Goal: Task Accomplishment & Management: Manage account settings

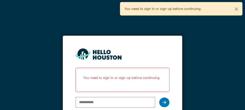
scroll to position [6, 0]
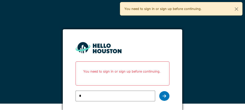
type input "**********"
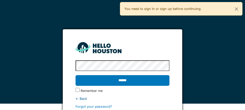
click at [137, 79] on input "******" at bounding box center [123, 80] width 94 height 11
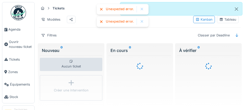
click at [21, 30] on span "Agenda" at bounding box center [20, 29] width 24 height 5
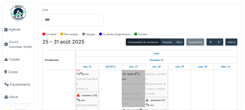
click at [134, 95] on link "de craene 36-38 / hoste 8 | n/a 2025/07/146/05143 Remplacement armature ampoule…" at bounding box center [133, 86] width 23 height 41
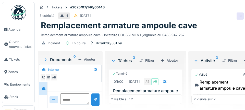
scroll to position [49, 0]
click at [20, 31] on span "Agenda" at bounding box center [20, 29] width 24 height 5
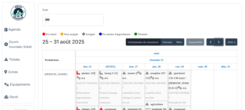
click at [218, 42] on span "button" at bounding box center [219, 42] width 4 height 4
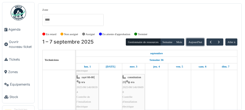
click at [203, 42] on button "Aujourd'hui" at bounding box center [195, 42] width 18 height 7
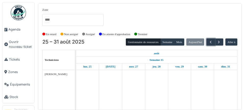
click at [207, 42] on button "button" at bounding box center [210, 42] width 8 height 7
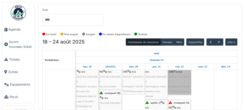
click at [176, 91] on link "evenepoel 100 | n/a 2025/07/146/05337 Evenepoel 100.56 7ETB-Rénovation" at bounding box center [179, 79] width 23 height 31
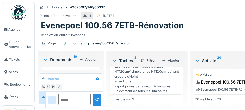
scroll to position [43, 0]
click at [20, 30] on span "Agenda" at bounding box center [20, 29] width 24 height 5
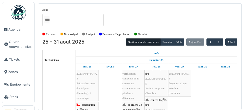
scroll to position [83, 0]
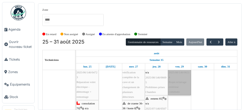
click at [182, 84] on link "bourg 5-21 | n/a 2025/08/146/06514 Projet éclairage extérieur communs" at bounding box center [179, 77] width 23 height 36
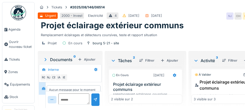
click at [139, 86] on h3 "Projet éclairage extérieur communs" at bounding box center [146, 87] width 67 height 10
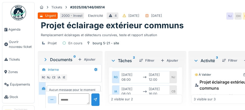
scroll to position [48, 0]
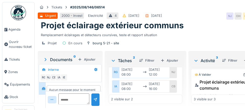
click at [24, 30] on span "Agenda" at bounding box center [20, 29] width 24 height 5
click at [23, 31] on span "Agenda" at bounding box center [20, 29] width 24 height 5
click at [22, 32] on span "Agenda" at bounding box center [20, 29] width 24 height 5
click at [27, 31] on span "Agenda" at bounding box center [20, 29] width 24 height 5
click at [21, 28] on span "Agenda" at bounding box center [20, 29] width 24 height 5
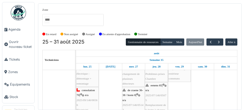
scroll to position [102, 0]
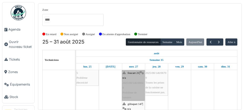
click at [138, 88] on link "foucart 21 | n/a 2025/08/146/06648 Problème de lumière" at bounding box center [133, 85] width 23 height 31
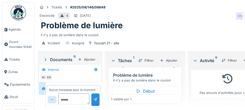
scroll to position [14, 0]
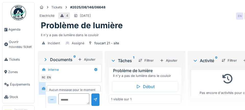
click at [15, 30] on span "Agenda" at bounding box center [20, 29] width 24 height 5
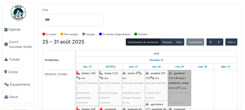
click at [182, 90] on link "gaucheret 132-136 (rue) / [PERSON_NAME] 8-12 | n/a 2025/08/146/06657 Parlophone…" at bounding box center [179, 88] width 23 height 36
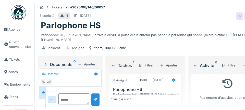
click at [24, 31] on span "Agenda" at bounding box center [20, 29] width 24 height 5
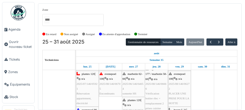
scroll to position [35, 0]
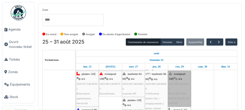
click at [183, 93] on link "evenepoel 100 | n/a 2025/08/146/06272 PLACER UNE PRISE POUR LA HOTTE" at bounding box center [179, 89] width 23 height 36
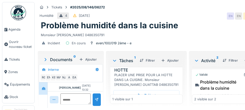
scroll to position [21, 0]
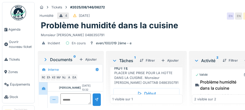
click at [16, 32] on link "Agenda" at bounding box center [18, 29] width 32 height 13
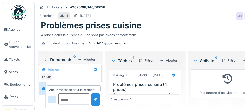
click at [17, 30] on span "Agenda" at bounding box center [20, 29] width 24 height 5
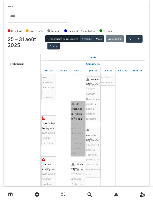
click at [80, 110] on link "de craene 36-38 / hoste 8 | n/a 2025/07/146/05143 Remplacement armature ampoule…" at bounding box center [78, 128] width 15 height 55
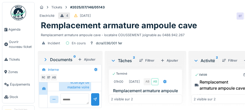
scroll to position [49, 0]
click at [16, 33] on link "Agenda" at bounding box center [18, 29] width 32 height 13
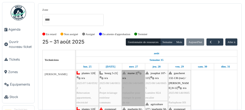
click at [137, 97] on link "marne 2 | n/a 2025/06/146/04897 replanifier pour changer le poste de rue" at bounding box center [133, 88] width 23 height 36
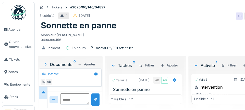
scroll to position [19, 0]
click at [20, 31] on span "Agenda" at bounding box center [20, 29] width 24 height 5
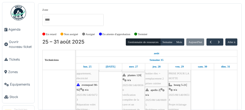
scroll to position [60, 0]
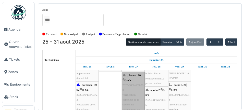
click at [135, 96] on link "plantes 120 | n/a 2025/08/146/06560 vérification complète de la cave et un chan…" at bounding box center [133, 97] width 23 height 51
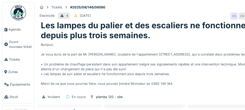
scroll to position [80, 0]
click at [19, 31] on span "Agenda" at bounding box center [20, 29] width 24 height 5
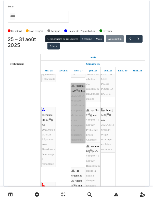
click at [78, 143] on link "plantes 120 | n/a 2025/08/146/06560 vérification complète de la cave et un chan…" at bounding box center [78, 113] width 15 height 60
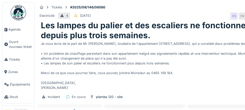
scroll to position [39, 0]
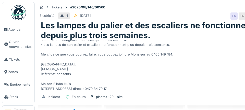
click at [20, 30] on span "Agenda" at bounding box center [20, 29] width 24 height 5
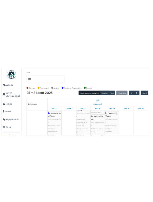
scroll to position [68, 0]
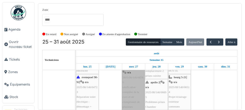
click at [135, 102] on link "plantes 120 | n/a 2025/08/146/06560 vérification complète de la cave et un chan…" at bounding box center [133, 90] width 23 height 51
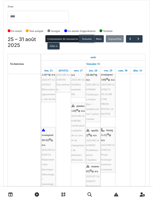
click at [91, 41] on button "Semaine" at bounding box center [87, 38] width 14 height 7
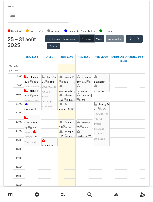
scroll to position [11, 0]
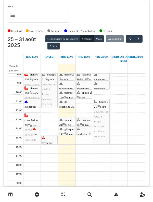
click at [113, 31] on label "Terminé" at bounding box center [107, 31] width 9 height 4
click at [67, 72] on link "marne 2 | n/a 2025/06/146/04897 replanifier pour changer le poste de rue" at bounding box center [67, 76] width 16 height 9
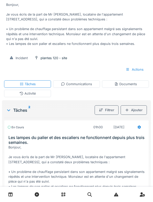
scroll to position [54, 0]
click at [16, 95] on div "Activité" at bounding box center [27, 93] width 47 height 7
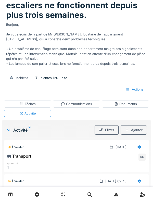
scroll to position [10, 0]
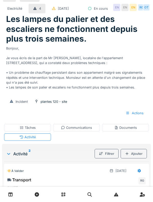
click at [18, 110] on div "Activité" at bounding box center [27, 136] width 47 height 7
click at [16, 110] on div "Tâches" at bounding box center [27, 127] width 47 height 7
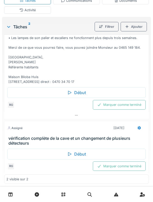
scroll to position [142, 0]
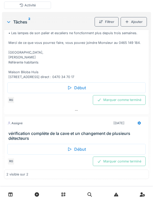
click at [15, 110] on div "Assigné 27/08/2025 vérification complète de la cave et un changement de plusieu…" at bounding box center [76, 128] width 145 height 25
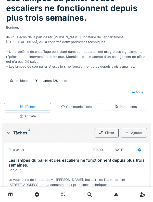
scroll to position [0, 0]
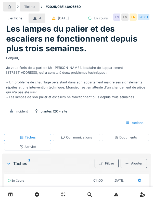
click at [81, 110] on div "Communications" at bounding box center [76, 137] width 31 height 5
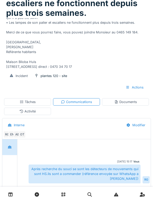
scroll to position [35, 0]
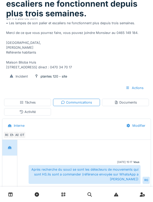
click at [14, 110] on div "Activité" at bounding box center [27, 111] width 47 height 7
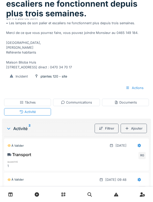
click at [13, 103] on div "Tâches" at bounding box center [27, 102] width 47 height 7
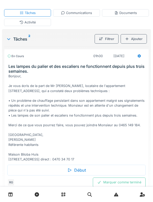
scroll to position [65, 0]
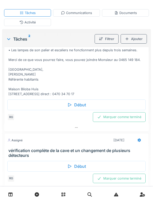
click at [15, 110] on div "Assigné" at bounding box center [14, 140] width 15 height 4
click at [19, 110] on div "Assigné" at bounding box center [14, 140] width 15 height 4
click at [17, 110] on h3 "vérification complète de la cave et un changement de plusieurs détecteurs" at bounding box center [77, 153] width 138 height 10
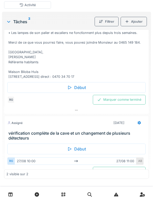
scroll to position [76, 0]
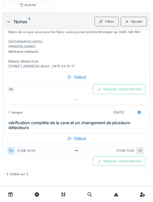
click at [139, 110] on div "AB" at bounding box center [140, 150] width 7 height 7
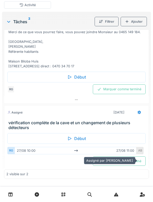
click at [151, 110] on div "Tickets #2025/08/146/06560 Electricité 4 25/08/2025 En cours EN EN EN RG OT Les…" at bounding box center [76, 33] width 153 height 351
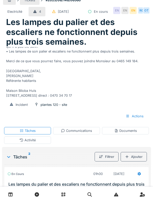
scroll to position [0, 0]
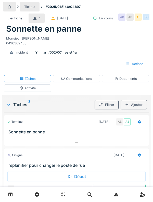
click at [16, 88] on div "Activité" at bounding box center [27, 87] width 47 height 7
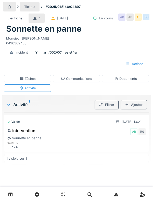
click at [14, 78] on div "Tâches" at bounding box center [27, 78] width 47 height 7
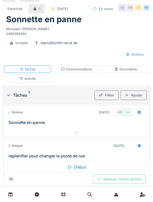
scroll to position [18, 0]
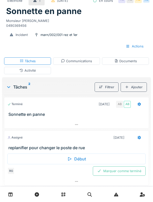
click at [25, 156] on div "Début" at bounding box center [76, 159] width 138 height 11
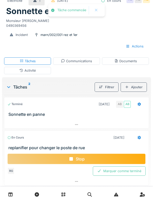
click at [16, 139] on div "En cours" at bounding box center [15, 138] width 17 height 4
click at [23, 143] on div "En cours [DATE] replanifier pour changer le poste de rue" at bounding box center [76, 141] width 145 height 20
click at [24, 148] on h3 "replanifier pour changer le poste de rue" at bounding box center [77, 147] width 138 height 5
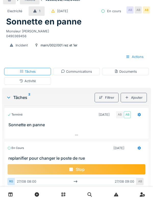
scroll to position [0, 0]
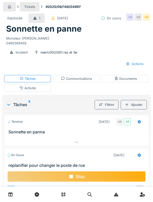
click at [71, 79] on div "Communications" at bounding box center [76, 78] width 31 height 5
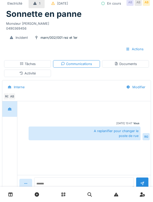
scroll to position [17, 0]
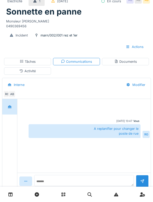
click at [4, 103] on div at bounding box center [9, 106] width 13 height 9
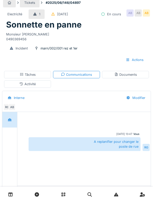
scroll to position [0, 0]
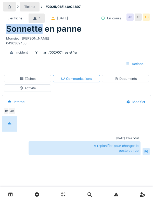
click at [18, 43] on div "Monsieur Malek ALLAM 0490369456" at bounding box center [76, 40] width 141 height 12
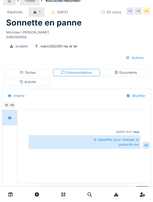
scroll to position [7, 0]
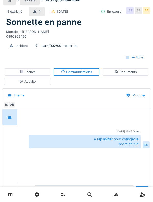
click at [16, 73] on div "Tâches" at bounding box center [27, 71] width 47 height 7
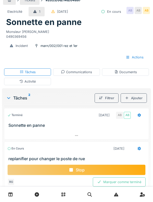
click at [16, 83] on div "Activité" at bounding box center [27, 81] width 47 height 7
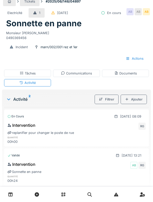
click at [13, 76] on div "Tâches" at bounding box center [27, 73] width 47 height 7
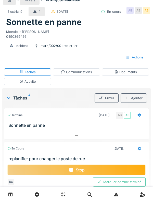
click at [12, 82] on div "Activité" at bounding box center [27, 81] width 47 height 7
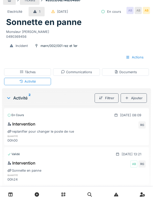
scroll to position [5, 0]
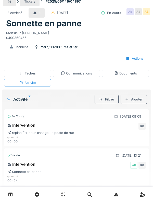
click at [14, 76] on div "Tâches" at bounding box center [27, 73] width 47 height 7
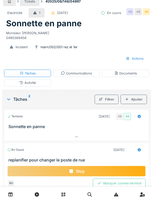
scroll to position [7, 0]
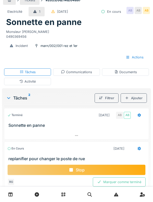
click at [13, 82] on div "Activité" at bounding box center [27, 81] width 47 height 7
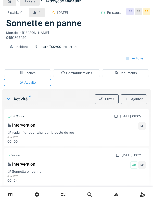
scroll to position [4, 0]
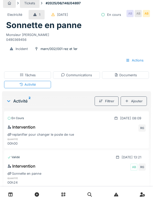
click at [71, 72] on div "Communications" at bounding box center [76, 74] width 47 height 7
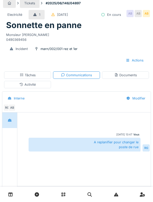
click at [117, 76] on icon at bounding box center [116, 74] width 4 height 3
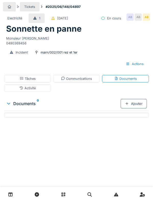
click at [13, 77] on div "Tâches" at bounding box center [27, 78] width 47 height 7
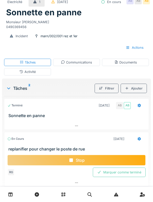
scroll to position [14, 0]
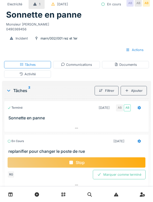
click at [4, 64] on div "Tâches" at bounding box center [27, 64] width 47 height 7
click at [2, 55] on div "Tickets #2025/06/146/04897 Electricité 1 17/06/2025 En cours AB AB AB Sonnette …" at bounding box center [76, 22] width 149 height 72
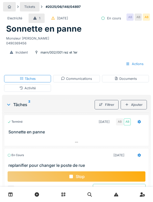
scroll to position [18, 0]
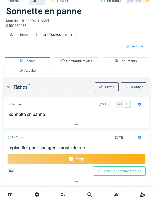
click at [136, 158] on div "Stop" at bounding box center [76, 159] width 138 height 11
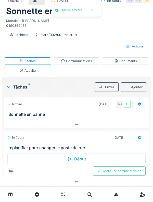
click at [125, 146] on h3 "replanifier pour changer le poste de rue" at bounding box center [77, 147] width 138 height 5
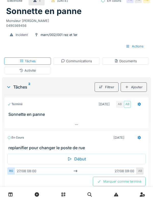
click at [26, 146] on h3 "replanifier pour changer le poste de rue" at bounding box center [77, 147] width 138 height 5
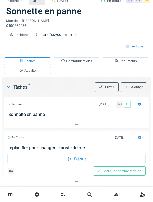
click at [18, 140] on div "En cours" at bounding box center [15, 138] width 17 height 4
click at [17, 73] on div "Activité" at bounding box center [27, 70] width 47 height 7
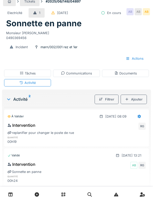
scroll to position [0, 0]
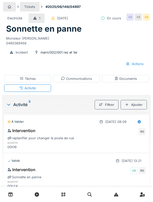
click at [25, 3] on div "Tickets" at bounding box center [30, 6] width 20 height 9
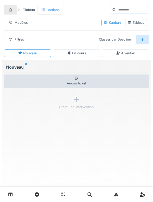
click at [15, 193] on link at bounding box center [10, 195] width 13 height 12
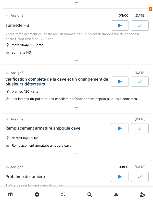
scroll to position [76, 0]
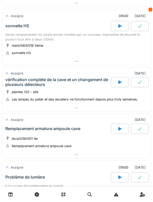
click at [123, 81] on div at bounding box center [120, 82] width 18 height 10
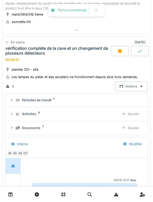
scroll to position [106, 0]
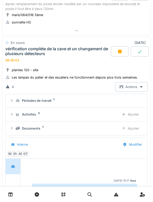
click at [18, 50] on div "vérification complète de la cave et un changement de plusieurs détecteurs" at bounding box center [57, 51] width 105 height 10
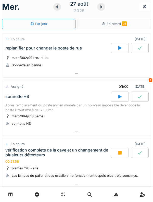
scroll to position [0, 0]
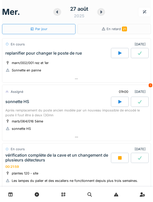
click at [103, 15] on div at bounding box center [101, 12] width 8 height 8
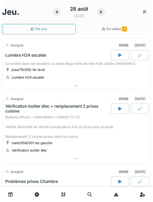
click at [104, 10] on div at bounding box center [101, 12] width 8 height 8
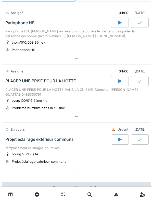
scroll to position [67, 0]
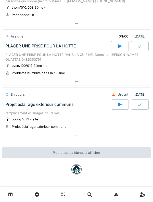
click at [68, 112] on div "remplacement eclairages coursives" at bounding box center [76, 113] width 142 height 5
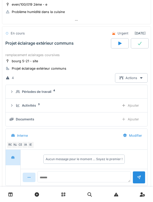
scroll to position [134, 0]
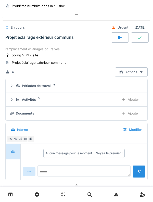
click at [38, 103] on div "Activités 3 Ajouter" at bounding box center [77, 99] width 134 height 9
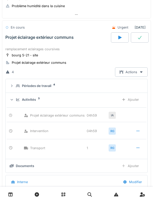
click at [37, 101] on div "Activités 3" at bounding box center [66, 99] width 100 height 5
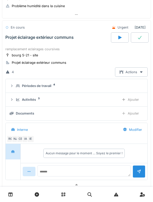
click at [45, 90] on summary "Périodes de travail 4" at bounding box center [77, 85] width 138 height 9
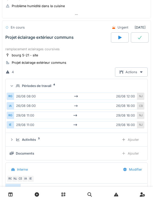
click at [49, 87] on div "Périodes de travail" at bounding box center [36, 85] width 29 height 5
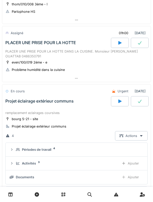
scroll to position [75, 0]
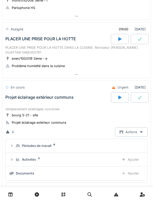
click at [47, 147] on div "Périodes de travail" at bounding box center [36, 145] width 29 height 5
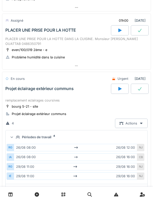
scroll to position [87, 0]
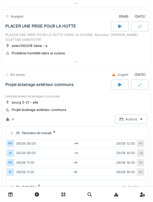
click at [52, 132] on div "Périodes de travail 4" at bounding box center [79, 133] width 126 height 5
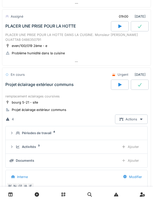
click at [40, 148] on div "Activités 3" at bounding box center [66, 146] width 100 height 5
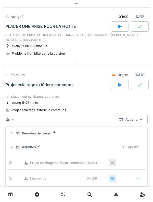
click at [36, 151] on div "Activités 3 Ajouter" at bounding box center [77, 146] width 134 height 9
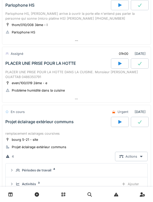
click at [58, 68] on div "PLACER UNE PRISE POUR LA HOTTE" at bounding box center [57, 63] width 107 height 10
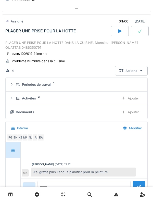
scroll to position [79, 0]
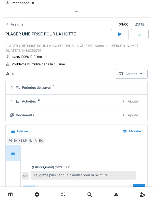
click at [36, 98] on div "Activités 2 Ajouter" at bounding box center [77, 101] width 134 height 9
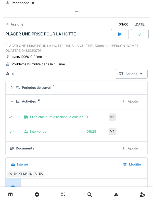
click at [29, 105] on div "Activités 2 Ajouter" at bounding box center [77, 101] width 134 height 9
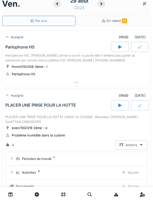
scroll to position [0, 0]
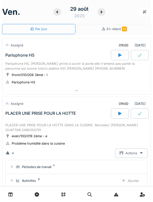
click at [59, 12] on icon at bounding box center [57, 12] width 5 height 4
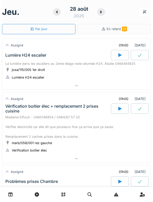
click at [58, 14] on div at bounding box center [57, 12] width 8 height 8
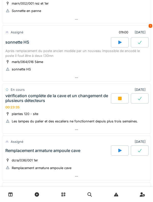
click at [70, 103] on div "vérification complète de la cave et un changement de plusieurs détecteurs" at bounding box center [57, 98] width 105 height 10
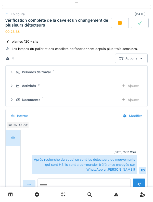
scroll to position [136, 0]
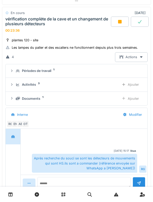
click at [37, 88] on div "Activités 3 Ajouter" at bounding box center [77, 84] width 134 height 9
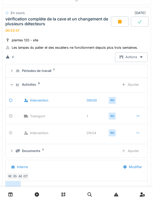
click at [35, 84] on div "Activités" at bounding box center [29, 84] width 14 height 5
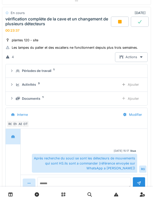
click at [45, 70] on div "Périodes de travail" at bounding box center [36, 70] width 29 height 5
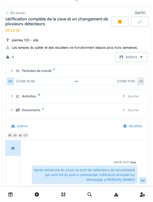
click at [45, 70] on div "Périodes de travail" at bounding box center [36, 70] width 29 height 5
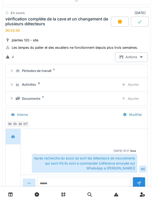
click at [41, 69] on div "Périodes de travail" at bounding box center [36, 70] width 29 height 5
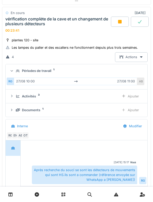
click at [40, 67] on summary "Périodes de travail 1" at bounding box center [77, 70] width 138 height 9
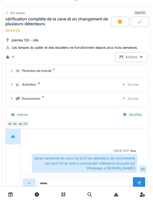
click at [36, 85] on div "Activités 3" at bounding box center [66, 84] width 100 height 5
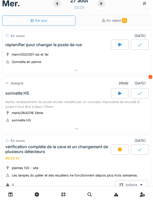
scroll to position [0, 0]
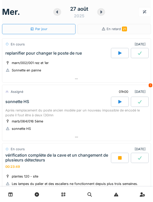
click at [68, 63] on div "marn/002/001 rez et 1er Sonnette en panne" at bounding box center [76, 66] width 142 height 13
click at [53, 57] on div "replanifier pour changer le poste de rue" at bounding box center [57, 53] width 107 height 10
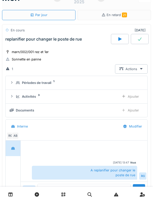
scroll to position [18, 0]
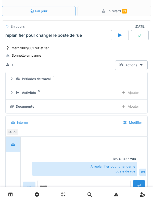
click at [29, 96] on div "Activités 3 Ajouter" at bounding box center [77, 92] width 134 height 9
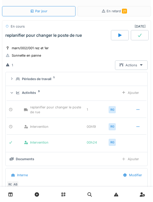
click at [36, 95] on div "Activités 3" at bounding box center [66, 92] width 100 height 5
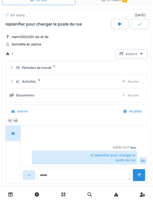
scroll to position [42, 0]
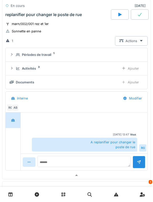
click at [134, 83] on div "Ajouter" at bounding box center [130, 82] width 26 height 9
click at [41, 86] on div "Documents 1 Ajouter" at bounding box center [77, 82] width 134 height 9
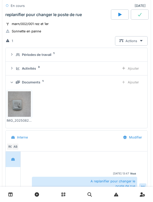
click at [39, 79] on div "Documents 1 Ajouter" at bounding box center [77, 82] width 134 height 9
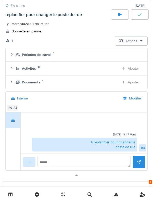
click at [34, 71] on div "Activités 3 Ajouter" at bounding box center [77, 68] width 134 height 9
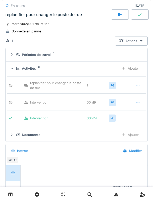
click at [31, 70] on div "Activités" at bounding box center [29, 68] width 14 height 5
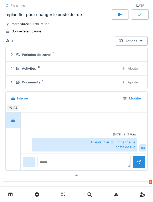
click at [26, 68] on div "Activités" at bounding box center [29, 68] width 14 height 5
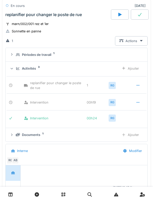
click at [135, 70] on div "Ajouter" at bounding box center [130, 68] width 26 height 9
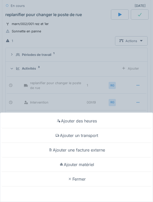
click at [136, 70] on div "Ajouter des heures Ajouter un transport Ajouter une facture externe Ajouter mat…" at bounding box center [76, 101] width 153 height 202
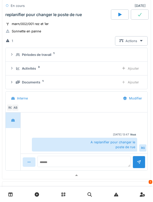
click at [35, 80] on div "Documents" at bounding box center [31, 82] width 18 height 5
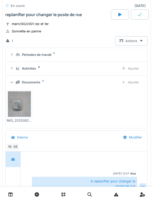
click at [35, 71] on div "Activités" at bounding box center [29, 68] width 14 height 5
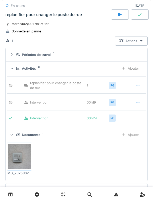
click at [137, 71] on div "Ajouter" at bounding box center [130, 68] width 26 height 9
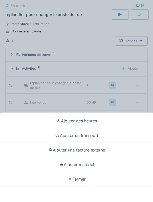
click at [116, 121] on div "Ajouter des heures" at bounding box center [76, 121] width 151 height 15
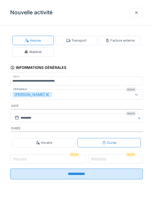
click at [134, 96] on icon at bounding box center [136, 94] width 4 height 3
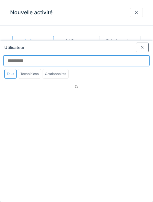
click at [139, 55] on input "Utilisateur" at bounding box center [76, 60] width 146 height 11
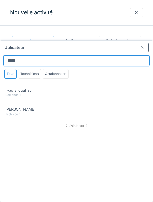
type input "*****"
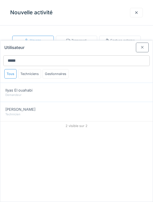
click at [117, 107] on div "Ilyas Allam hanin" at bounding box center [76, 110] width 142 height 6
type input "**********"
click at [36, 69] on div "Techniciens" at bounding box center [29, 73] width 23 height 9
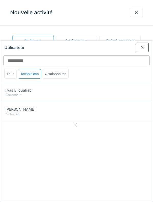
click at [108, 107] on div "Ilyas Allam hanin" at bounding box center [76, 110] width 142 height 6
click at [113, 112] on div "Technicien" at bounding box center [76, 114] width 142 height 4
click at [111, 102] on div "Ilyas Allam hanin Technicien" at bounding box center [76, 111] width 153 height 19
click at [108, 102] on div "Ilyas Allam hanin Technicien" at bounding box center [76, 111] width 153 height 19
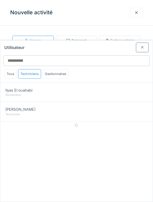
click at [108, 102] on div "Ilyas Allam hanin Technicien" at bounding box center [76, 111] width 153 height 19
click at [108, 112] on div "Technicien" at bounding box center [76, 114] width 142 height 4
click at [107, 112] on div "Technicien" at bounding box center [76, 114] width 142 height 4
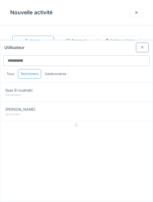
click at [107, 112] on div "Technicien" at bounding box center [76, 114] width 142 height 4
type input "****"
click at [139, 43] on div at bounding box center [142, 47] width 13 height 9
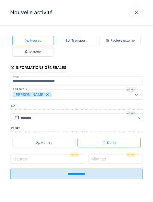
click at [45, 97] on div "[PERSON_NAME]" at bounding box center [68, 95] width 111 height 6
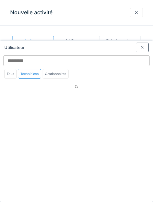
click at [143, 43] on div at bounding box center [142, 47] width 13 height 9
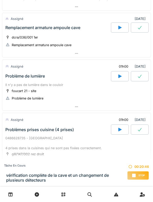
scroll to position [217, 0]
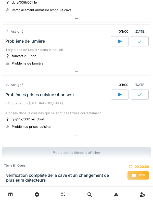
click at [13, 99] on div "Problèmes prises cuisine (4 prises)" at bounding box center [57, 95] width 107 height 10
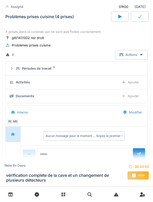
scroll to position [302, 0]
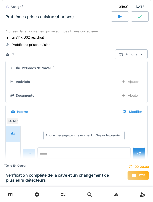
click at [13, 71] on summary "Périodes de travail 1" at bounding box center [77, 67] width 138 height 9
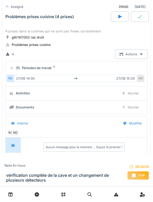
click at [16, 72] on summary "Périodes de travail 1" at bounding box center [77, 67] width 138 height 9
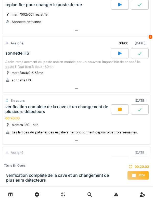
scroll to position [0, 0]
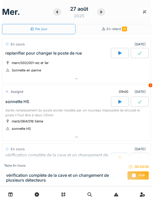
click at [13, 62] on div "marn/002/001 rez et 1er" at bounding box center [30, 62] width 37 height 5
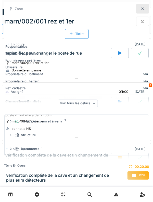
click at [14, 53] on div "Technicien par défaut" at bounding box center [24, 53] width 38 height 5
click at [138, 12] on div at bounding box center [142, 8] width 13 height 9
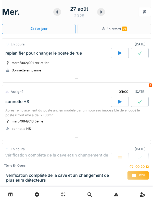
click at [15, 53] on div "replanifier pour changer le poste de rue" at bounding box center [43, 53] width 77 height 5
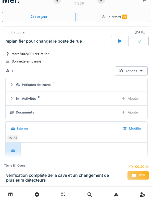
scroll to position [18, 0]
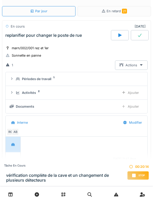
click at [19, 80] on icon at bounding box center [18, 78] width 4 height 3
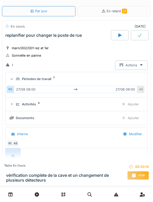
click at [16, 80] on icon at bounding box center [18, 78] width 4 height 3
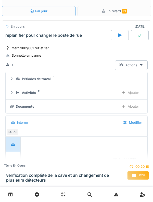
click at [17, 94] on icon at bounding box center [18, 92] width 4 height 3
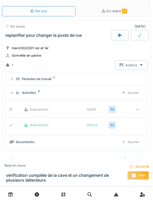
click at [135, 94] on div "Ajouter" at bounding box center [130, 92] width 26 height 9
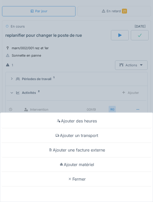
click at [91, 136] on div "Ajouter un transport" at bounding box center [76, 135] width 151 height 15
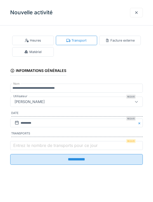
click at [46, 149] on label "Entrez le nombre de transports pour ce jour" at bounding box center [55, 145] width 87 height 6
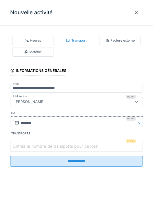
click at [46, 150] on input "Entrez le nombre de transports pour ce jour" at bounding box center [76, 146] width 133 height 11
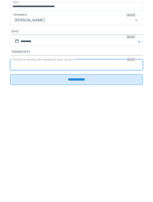
type input "*"
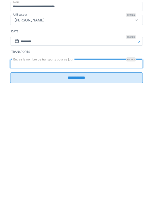
click at [84, 165] on input "**********" at bounding box center [76, 159] width 133 height 11
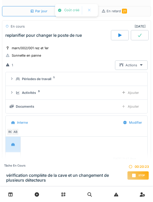
click at [25, 95] on div "Activités" at bounding box center [29, 92] width 14 height 5
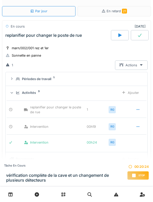
click at [132, 96] on div "Ajouter" at bounding box center [130, 92] width 26 height 9
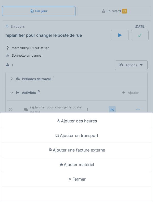
click at [106, 123] on div "Ajouter des heures" at bounding box center [76, 121] width 151 height 15
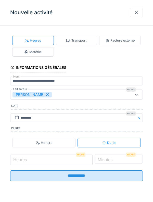
click at [51, 160] on input "Heures" at bounding box center [51, 160] width 82 height 11
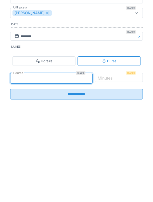
type input "*"
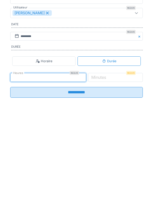
click at [107, 162] on label "Minutes" at bounding box center [98, 159] width 17 height 6
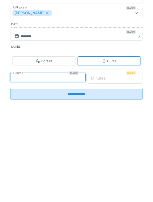
click at [121, 164] on input "*" at bounding box center [115, 160] width 55 height 11
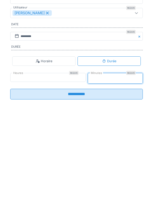
type input "**"
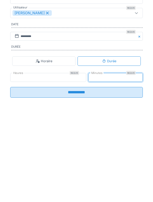
click at [45, 96] on icon at bounding box center [47, 95] width 5 height 4
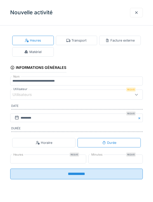
click at [62, 100] on div "Utilisateurs" at bounding box center [76, 95] width 133 height 10
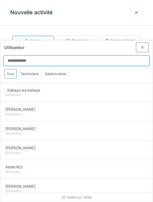
click at [89, 55] on input "Utilisateur" at bounding box center [76, 60] width 146 height 11
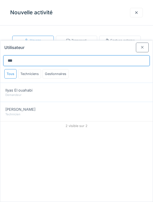
type input "***"
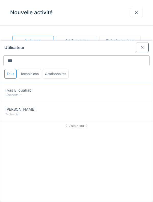
click at [124, 102] on div "Ilyas Allam hanin Technicien" at bounding box center [76, 111] width 153 height 19
type input "*****"
click at [127, 107] on div "Ilyas Allam hanin" at bounding box center [76, 110] width 142 height 6
type input "*****"
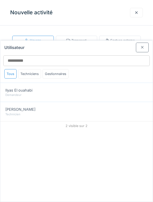
click at [127, 107] on div "Ilyas Allam hanin" at bounding box center [76, 110] width 142 height 6
click at [126, 107] on div "Ilyas Allam hanin" at bounding box center [76, 110] width 142 height 6
type input "*****"
click at [126, 107] on div "Ilyas Allam hanin" at bounding box center [76, 110] width 142 height 6
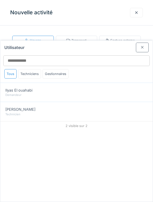
type input "*****"
click at [126, 107] on div "Ilyas Allam hanin" at bounding box center [76, 110] width 142 height 6
type input "*****"
click at [145, 43] on div at bounding box center [142, 47] width 13 height 9
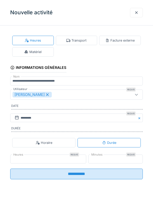
click at [48, 96] on icon at bounding box center [47, 95] width 5 height 4
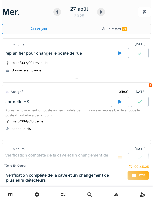
click at [60, 14] on div at bounding box center [57, 12] width 8 height 8
click at [59, 14] on div at bounding box center [57, 12] width 8 height 8
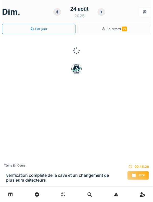
click at [60, 14] on div at bounding box center [57, 12] width 8 height 8
click at [58, 14] on icon at bounding box center [58, 12] width 5 height 4
click at [61, 13] on div at bounding box center [58, 12] width 8 height 8
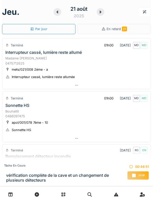
click at [58, 12] on icon at bounding box center [57, 12] width 5 height 4
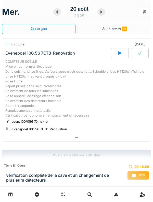
click at [101, 11] on icon at bounding box center [102, 11] width 2 height 3
click at [103, 11] on div at bounding box center [101, 12] width 8 height 8
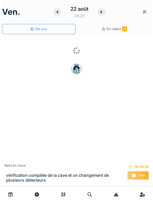
click at [103, 14] on div at bounding box center [101, 12] width 8 height 8
click at [102, 12] on icon at bounding box center [102, 11] width 2 height 3
click at [104, 14] on div at bounding box center [101, 12] width 8 height 8
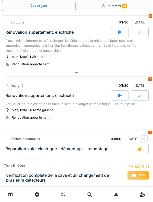
scroll to position [24, 0]
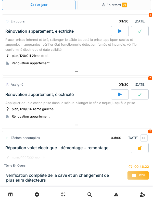
click at [24, 38] on div "Placer prises internet et télé, rallonger le câble taque à la prise, appliquer …" at bounding box center [76, 44] width 142 height 15
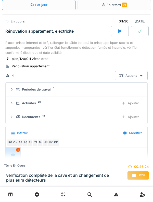
scroll to position [18, 0]
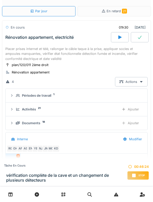
click at [16, 108] on icon at bounding box center [18, 109] width 4 height 3
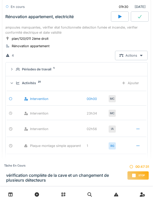
scroll to position [42, 0]
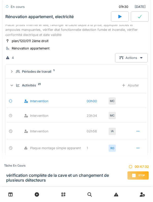
click at [136, 85] on div "Ajouter" at bounding box center [130, 85] width 26 height 9
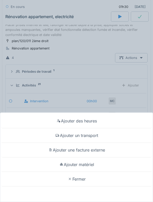
click at [118, 169] on div "Ajouter matériel" at bounding box center [76, 164] width 151 height 15
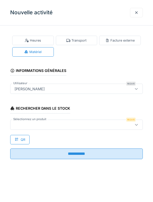
click at [127, 129] on div at bounding box center [76, 125] width 133 height 10
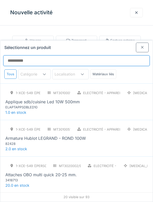
click at [128, 55] on input "Sélectionnez un produit" at bounding box center [76, 60] width 146 height 11
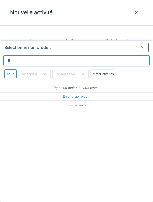
type input "***"
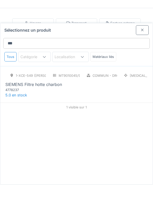
click at [16, 105] on div "4778237" at bounding box center [35, 107] width 61 height 5
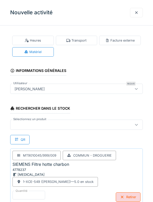
scroll to position [8, 0]
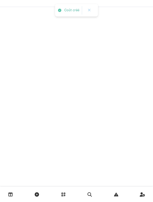
scroll to position [0, 0]
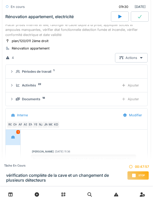
click at [14, 88] on div "Activités 22 Ajouter" at bounding box center [77, 85] width 134 height 9
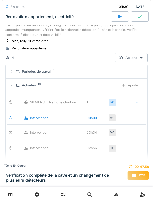
click at [17, 87] on icon at bounding box center [17, 85] width 3 height 3
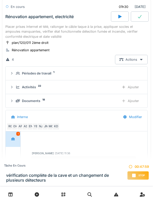
scroll to position [40, 0]
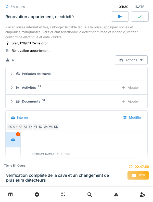
click at [10, 76] on div at bounding box center [12, 73] width 4 height 5
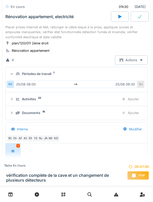
click at [15, 75] on div "Périodes de travail 1" at bounding box center [77, 73] width 134 height 5
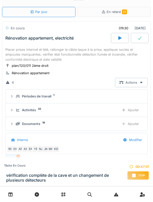
scroll to position [0, 0]
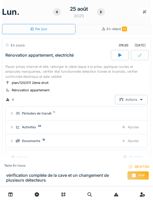
click at [8, 70] on div "Placer prises internet et télé, rallonger le câble taque à la prise, appliquer …" at bounding box center [76, 71] width 142 height 15
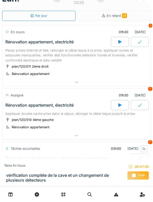
click at [17, 101] on div "Rénovation appartement, électricité" at bounding box center [57, 105] width 107 height 10
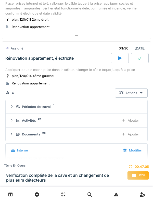
scroll to position [81, 0]
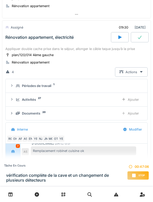
click at [17, 101] on icon at bounding box center [18, 99] width 4 height 3
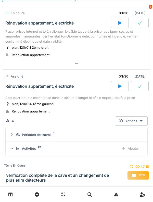
scroll to position [32, 0]
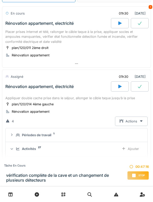
click at [133, 147] on div "Ajouter" at bounding box center [130, 148] width 26 height 9
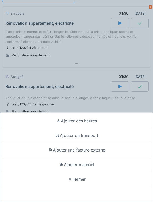
click at [125, 128] on div "Ajouter des heures" at bounding box center [76, 121] width 151 height 15
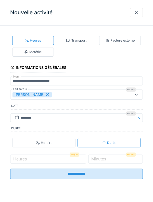
click at [21, 55] on div "Matériel" at bounding box center [33, 51] width 42 height 9
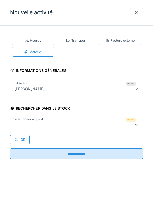
click at [23, 128] on div at bounding box center [76, 125] width 133 height 10
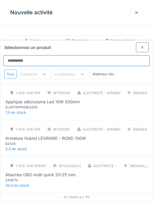
click at [18, 55] on input "Sélectionnez un produit" at bounding box center [76, 60] width 146 height 11
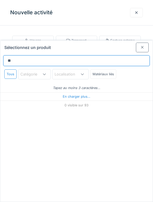
type input "***"
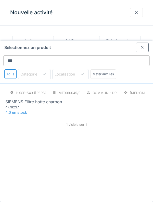
click at [14, 99] on div "SIEMENS Filtre hotte charbon" at bounding box center [33, 102] width 57 height 6
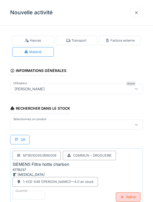
scroll to position [8, 0]
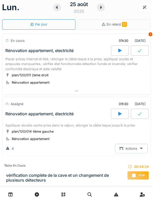
scroll to position [9, 0]
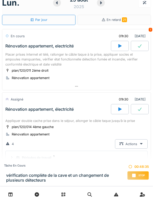
click at [16, 108] on div "Rénovation appartement, électricité" at bounding box center [39, 109] width 68 height 5
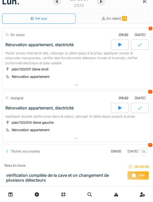
scroll to position [10, 0]
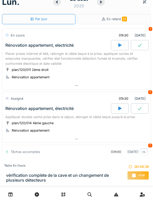
click at [103, 6] on div "25 août 2025" at bounding box center [79, 2] width 52 height 16
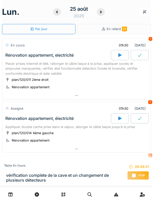
click at [102, 15] on div at bounding box center [101, 12] width 8 height 8
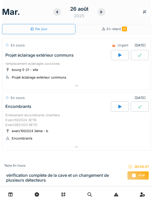
click at [104, 14] on div at bounding box center [101, 12] width 8 height 8
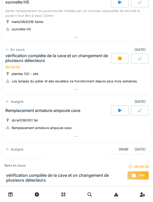
scroll to position [96, 0]
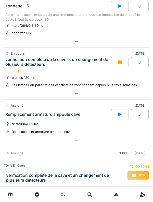
click at [141, 175] on span "Stop" at bounding box center [142, 176] width 6 height 4
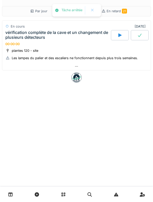
scroll to position [0, 0]
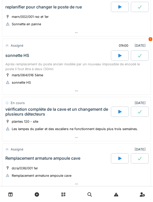
scroll to position [39, 0]
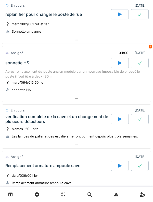
click at [16, 116] on div "vérification complète de la cave et un changement de plusieurs détecteurs" at bounding box center [57, 119] width 105 height 10
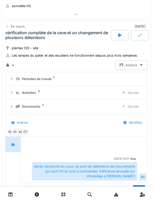
scroll to position [137, 0]
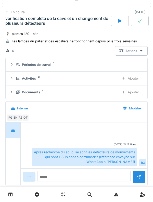
click at [16, 78] on div "Activités 3 Ajouter" at bounding box center [77, 78] width 134 height 9
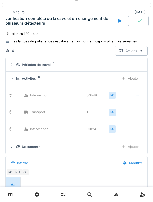
click at [135, 79] on div "Ajouter" at bounding box center [130, 78] width 26 height 9
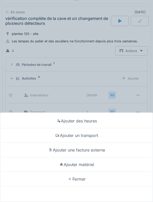
click at [115, 135] on div "Ajouter un transport" at bounding box center [76, 135] width 151 height 15
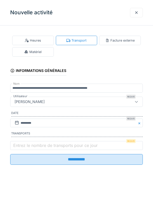
click at [27, 144] on label "Entrez le nombre de transports pour ce jour" at bounding box center [55, 145] width 87 height 6
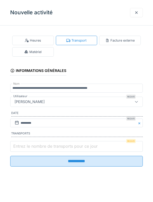
click at [27, 144] on input "Entrez le nombre de transports pour ce jour" at bounding box center [76, 146] width 133 height 11
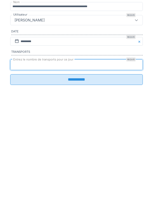
type input "*"
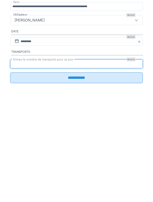
click at [137, 165] on input "**********" at bounding box center [76, 159] width 133 height 11
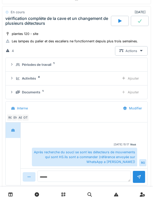
click at [16, 78] on icon at bounding box center [17, 78] width 3 height 3
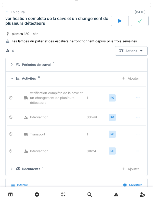
click at [135, 80] on div "Ajouter" at bounding box center [130, 78] width 26 height 9
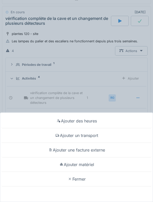
click at [16, 79] on div "Ajouter des heures Ajouter un transport Ajouter une facture externe Ajouter mat…" at bounding box center [76, 101] width 153 height 202
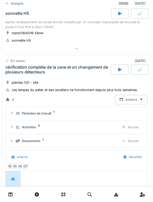
scroll to position [87, 0]
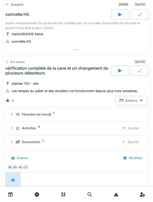
click at [20, 81] on div "plantes 120 - site" at bounding box center [25, 83] width 27 height 5
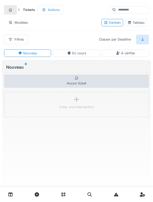
click at [13, 197] on link at bounding box center [10, 195] width 13 height 12
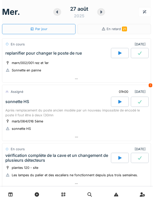
click at [65, 97] on div "sonnette HS" at bounding box center [57, 102] width 107 height 10
click at [47, 57] on div "replanifier pour changer le poste de rue" at bounding box center [57, 53] width 107 height 10
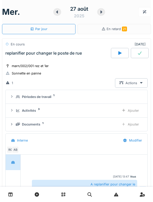
scroll to position [18, 0]
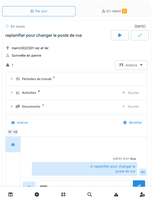
click at [43, 96] on div "Activités 3 Ajouter" at bounding box center [77, 92] width 134 height 9
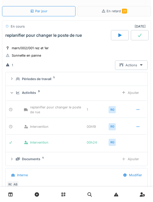
click at [72, 97] on div "Activités 3 Ajouter" at bounding box center [77, 92] width 134 height 9
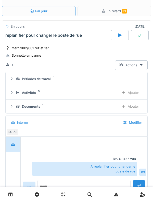
click at [72, 117] on div "Interne" at bounding box center [63, 122] width 112 height 11
click at [68, 118] on div "Interne" at bounding box center [63, 122] width 112 height 11
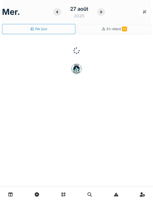
click at [31, 126] on div "[DATE] Par jour En retard 21" at bounding box center [76, 101] width 153 height 202
click at [28, 141] on div "[DATE] Par jour En retard 21" at bounding box center [76, 101] width 153 height 202
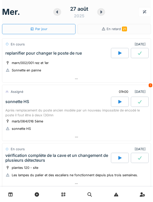
click at [32, 140] on div at bounding box center [76, 136] width 149 height 7
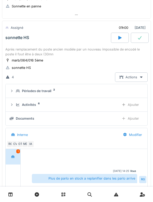
scroll to position [64, 0]
click at [47, 132] on div "Interne" at bounding box center [63, 134] width 112 height 11
click at [56, 134] on div "Interne" at bounding box center [63, 134] width 112 height 11
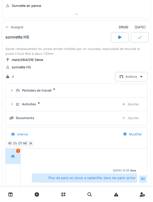
click at [31, 132] on div "Interne" at bounding box center [20, 134] width 26 height 9
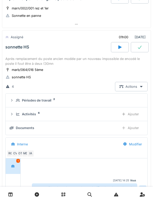
scroll to position [55, 0]
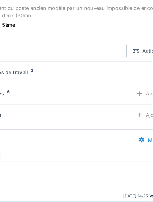
click at [59, 115] on div "Activités 6" at bounding box center [66, 113] width 100 height 5
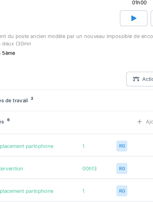
scroll to position [20, 0]
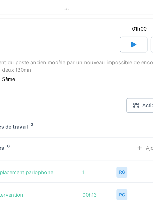
click at [70, 142] on details "Périodes de travail 2" at bounding box center [77, 135] width 142 height 14
click at [71, 124] on div "4 Actions" at bounding box center [76, 121] width 142 height 9
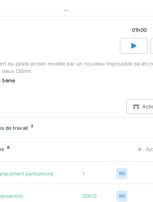
scroll to position [18, 0]
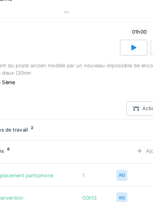
click at [75, 135] on div "Périodes de travail 2" at bounding box center [79, 137] width 126 height 5
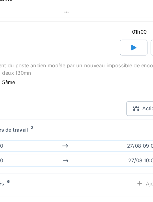
click at [81, 115] on div "marb/064/016 5ème sonnette HS" at bounding box center [76, 110] width 142 height 13
click at [78, 123] on div "4 Actions" at bounding box center [76, 123] width 142 height 9
click at [79, 125] on div "4 Actions" at bounding box center [76, 123] width 142 height 9
click at [75, 134] on summary "Périodes de travail 2" at bounding box center [77, 136] width 138 height 9
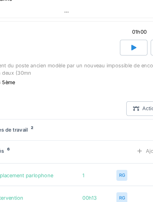
click at [70, 131] on details "Périodes de travail 2" at bounding box center [77, 137] width 142 height 14
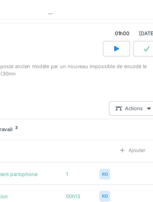
scroll to position [18, 0]
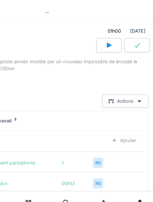
click at [59, 176] on div "Intervention 00h13 RG" at bounding box center [77, 179] width 140 height 13
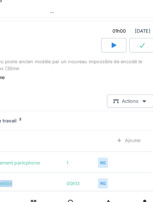
click at [73, 155] on div "Activités 6 Ajouter" at bounding box center [77, 150] width 134 height 9
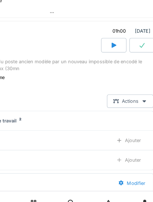
click at [75, 133] on summary "Périodes de travail 2" at bounding box center [77, 136] width 138 height 9
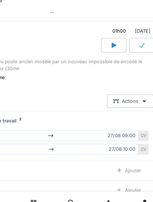
click at [103, 185] on div "Documents" at bounding box center [63, 185] width 106 height 5
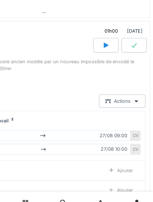
scroll to position [0, 0]
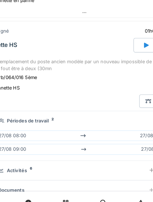
click at [46, 149] on div "[DATE] 08:00 [DATE] 09:00" at bounding box center [76, 147] width 124 height 7
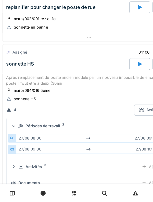
scroll to position [18, 0]
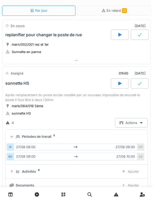
click at [34, 78] on div "sonnette HS" at bounding box center [57, 83] width 107 height 10
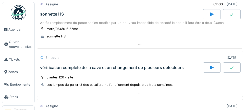
scroll to position [90, 0]
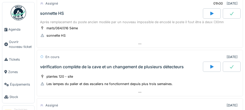
click at [153, 16] on div at bounding box center [212, 13] width 18 height 10
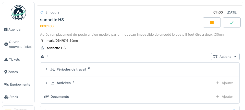
scroll to position [81, 0]
click at [50, 71] on div "Périodes de travail 2" at bounding box center [139, 69] width 191 height 5
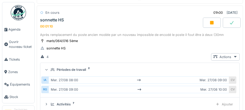
click at [51, 67] on summary "Périodes de travail 2" at bounding box center [139, 69] width 195 height 9
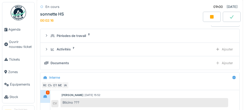
scroll to position [121, 0]
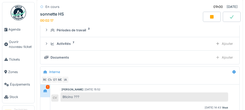
click at [51, 32] on div "Périodes de travail 2" at bounding box center [142, 30] width 183 height 5
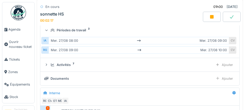
click at [49, 31] on div "Périodes de travail 2" at bounding box center [139, 30] width 191 height 5
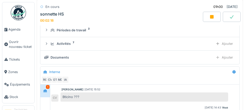
click at [48, 44] on div "Activités 7 Ajouter" at bounding box center [139, 43] width 191 height 7
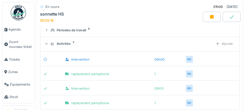
click at [48, 44] on div at bounding box center [46, 44] width 5 height 4
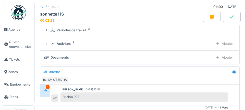
click at [47, 42] on icon at bounding box center [46, 43] width 4 height 3
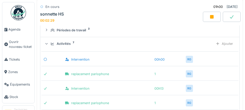
click at [50, 43] on div "Activités 7 Ajouter" at bounding box center [139, 43] width 191 height 7
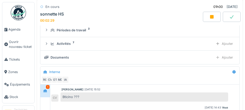
click at [46, 41] on div "Activités 7 Ajouter" at bounding box center [139, 43] width 191 height 7
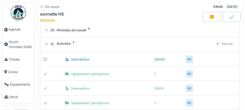
click at [47, 41] on div "Activités 7 Ajouter" at bounding box center [139, 43] width 191 height 7
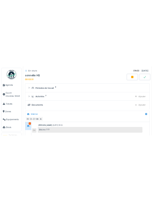
scroll to position [115, 0]
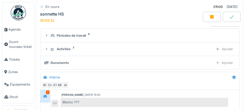
click at [51, 36] on icon at bounding box center [53, 35] width 4 height 3
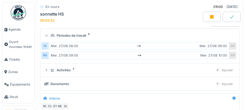
click at [50, 33] on div "Périodes de travail 2" at bounding box center [139, 35] width 191 height 5
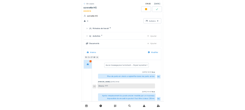
scroll to position [102, 0]
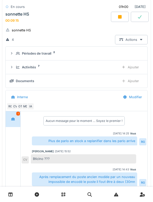
click at [14, 66] on div "Activités 7 Ajouter" at bounding box center [77, 67] width 134 height 9
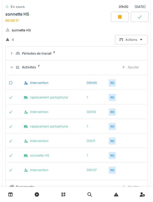
click at [132, 69] on div "Ajouter" at bounding box center [130, 67] width 26 height 9
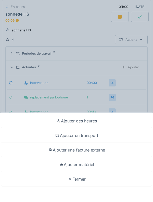
click at [90, 133] on div "Ajouter un transport" at bounding box center [76, 135] width 151 height 15
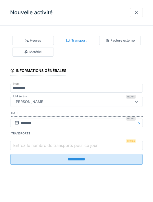
click at [43, 145] on label "Entrez le nombre de transports pour ce jour" at bounding box center [55, 145] width 87 height 6
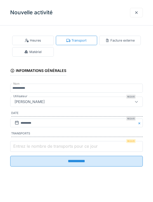
click at [43, 145] on input "Entrez le nombre de transports pour ce jour" at bounding box center [76, 146] width 133 height 11
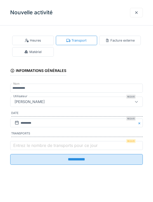
click at [26, 145] on label "Entrez le nombre de transports pour ce jour" at bounding box center [55, 145] width 87 height 6
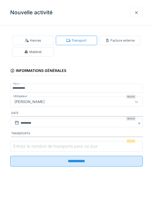
click at [26, 145] on input "Entrez le nombre de transports pour ce jour" at bounding box center [76, 146] width 133 height 11
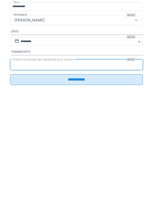
type input "*"
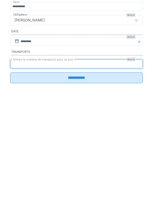
click at [70, 165] on input "**********" at bounding box center [76, 159] width 133 height 11
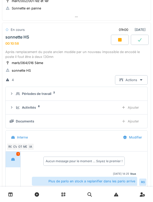
scroll to position [62, 0]
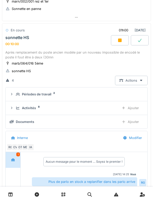
click at [54, 53] on div "Après remplacement du poste ancien modèle par un nouveau impossible de encodé l…" at bounding box center [76, 55] width 142 height 10
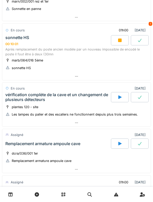
click at [45, 45] on div "sonnette HS 00:10:01" at bounding box center [57, 40] width 107 height 11
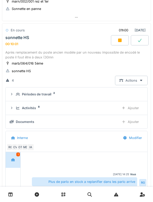
scroll to position [64, 0]
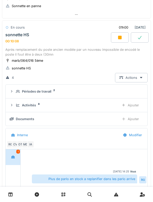
click at [41, 93] on div "Périodes de travail" at bounding box center [36, 91] width 29 height 5
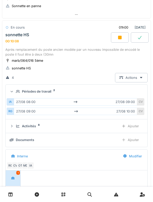
click at [45, 93] on div "Périodes de travail" at bounding box center [36, 91] width 29 height 5
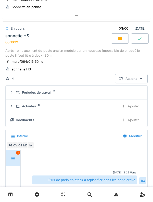
scroll to position [62, 0]
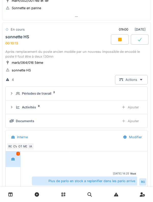
click at [46, 55] on div "Après remplacement du poste ancien modèle par un nouveau impossible de encodé l…" at bounding box center [76, 54] width 142 height 10
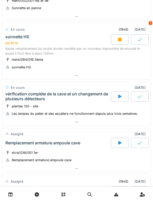
click at [51, 55] on div "Après remplacement du poste ancien modèle par un nouveau impossible de encodé l…" at bounding box center [76, 51] width 142 height 10
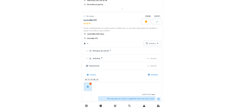
scroll to position [64, 0]
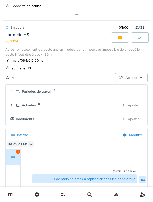
click at [51, 56] on div "Après remplacement du poste ancien modèle par un nouveau impossible de encodé l…" at bounding box center [76, 52] width 142 height 10
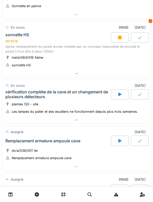
click at [54, 54] on div "Après remplacement du poste ancien modèle par un nouveau impossible de encodé l…" at bounding box center [76, 49] width 142 height 10
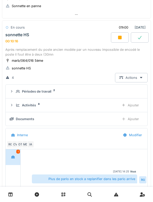
click at [34, 90] on div "Périodes de travail" at bounding box center [36, 91] width 29 height 5
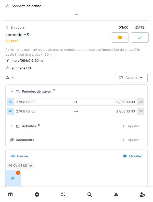
click at [45, 89] on div "Périodes de travail" at bounding box center [36, 91] width 29 height 5
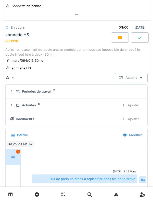
click at [52, 54] on div "Après remplacement du poste ancien modèle par un nouveau impossible de encodé l…" at bounding box center [76, 52] width 142 height 10
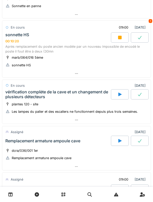
click at [60, 59] on div "marb/064/016 5ème sonnette HS" at bounding box center [76, 61] width 142 height 13
click at [58, 51] on div "Après remplacement du poste ancien modèle par un nouveau impossible de encodé l…" at bounding box center [76, 49] width 142 height 10
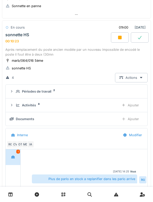
click at [41, 87] on summary "Périodes de travail 2" at bounding box center [77, 91] width 138 height 9
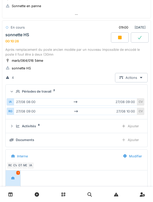
click at [43, 48] on div "Après remplacement du poste ancien modèle par un nouveau impossible de encodé l…" at bounding box center [76, 52] width 142 height 10
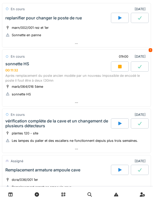
scroll to position [33, 0]
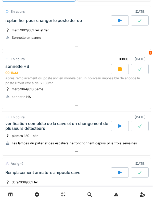
click at [64, 78] on div "Après remplacement du poste ancien modèle par un nouveau impossible de encodé l…" at bounding box center [76, 81] width 142 height 10
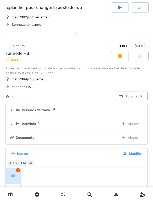
scroll to position [64, 0]
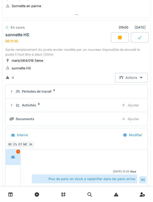
click at [34, 107] on div "Activités" at bounding box center [29, 105] width 14 height 5
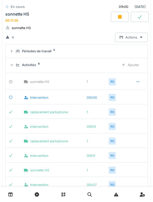
scroll to position [84, 0]
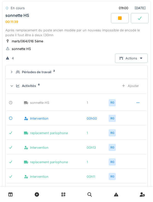
click at [34, 87] on div "Activités" at bounding box center [29, 85] width 14 height 5
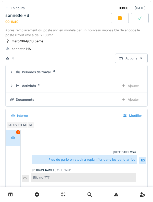
click at [38, 101] on div "Documents" at bounding box center [63, 99] width 106 height 5
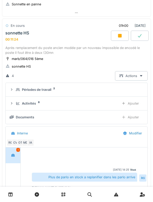
scroll to position [64, 0]
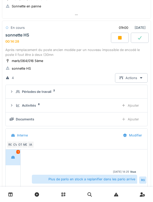
click at [59, 38] on div "sonnette HS 00:14:28" at bounding box center [57, 38] width 107 height 11
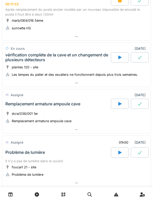
scroll to position [0, 0]
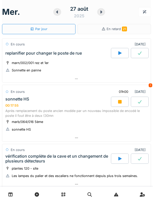
click at [118, 102] on icon at bounding box center [119, 102] width 5 height 4
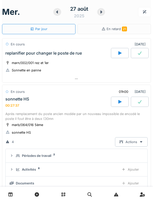
click at [14, 99] on div "sonnette HS" at bounding box center [17, 99] width 24 height 5
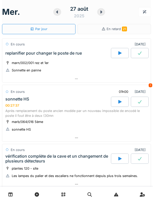
click at [15, 99] on div "sonnette HS" at bounding box center [17, 99] width 24 height 5
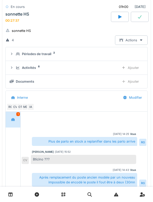
scroll to position [123, 0]
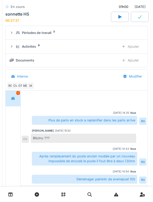
click at [18, 34] on icon at bounding box center [18, 32] width 4 height 3
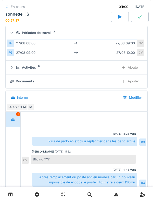
click at [17, 37] on summary "Périodes de travail 2" at bounding box center [77, 32] width 138 height 9
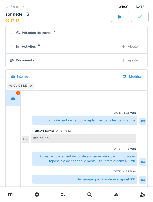
click at [18, 48] on icon at bounding box center [17, 46] width 3 height 3
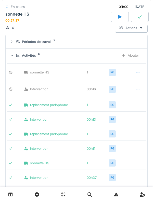
scroll to position [107, 0]
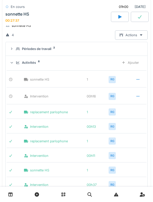
click at [23, 55] on details "Périodes de travail 2" at bounding box center [77, 49] width 142 height 14
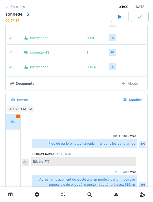
scroll to position [226, 0]
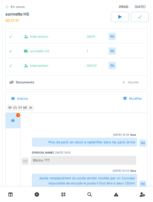
click at [128, 81] on div "Ajouter" at bounding box center [130, 82] width 26 height 9
click at [126, 84] on div "Ajouter" at bounding box center [130, 82] width 26 height 9
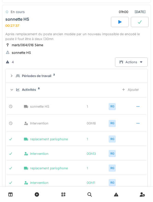
scroll to position [79, 0]
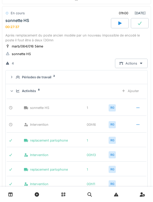
click at [19, 91] on icon at bounding box center [18, 90] width 4 height 3
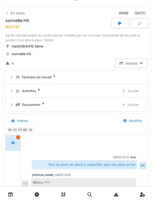
click at [18, 77] on icon at bounding box center [18, 77] width 4 height 3
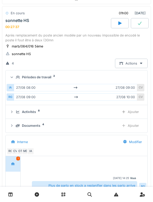
click at [17, 78] on icon at bounding box center [18, 77] width 4 height 3
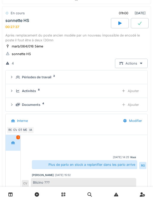
click at [14, 105] on div "Documents 4 Ajouter" at bounding box center [77, 104] width 134 height 9
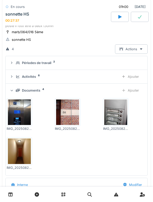
scroll to position [93, 0]
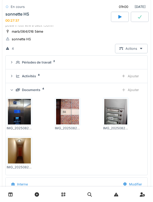
click at [9, 88] on summary "Documents 4 Ajouter" at bounding box center [77, 89] width 138 height 9
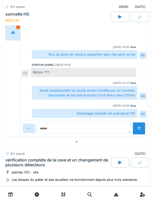
scroll to position [189, 0]
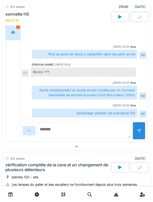
click at [63, 127] on textarea at bounding box center [84, 130] width 93 height 16
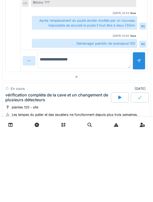
type textarea "**********"
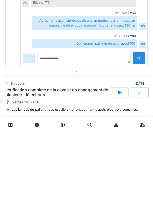
click at [141, 132] on div at bounding box center [139, 128] width 13 height 13
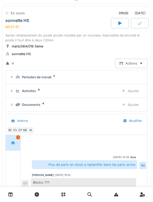
scroll to position [78, 0]
click at [16, 107] on div "Documents 4" at bounding box center [66, 105] width 100 height 5
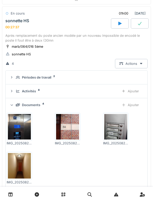
click at [18, 106] on icon at bounding box center [18, 104] width 4 height 3
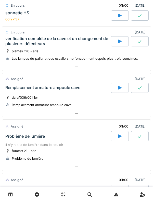
click at [13, 84] on div "Remplacement armature ampoule cave" at bounding box center [57, 88] width 107 height 10
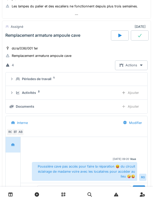
scroll to position [381, 0]
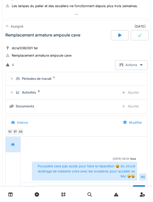
click at [13, 89] on div "Activités 2 Ajouter" at bounding box center [77, 92] width 134 height 9
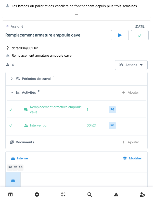
click at [15, 90] on div "Activités 2 Ajouter" at bounding box center [77, 92] width 134 height 9
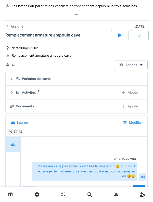
click at [17, 94] on icon at bounding box center [18, 92] width 4 height 3
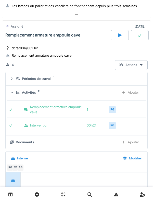
click at [129, 91] on div "Ajouter" at bounding box center [130, 92] width 26 height 9
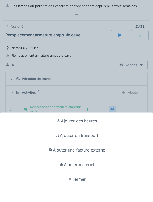
click at [54, 141] on div "Ajouter un transport" at bounding box center [76, 135] width 151 height 15
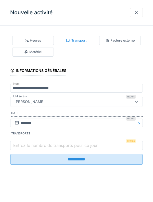
click at [21, 149] on label "Entrez le nombre de transports pour ce jour" at bounding box center [55, 145] width 87 height 6
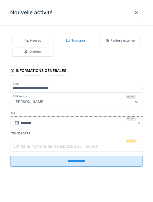
click at [21, 149] on input "Entrez le nombre de transports pour ce jour" at bounding box center [76, 146] width 133 height 11
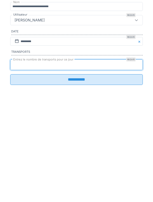
type input "*"
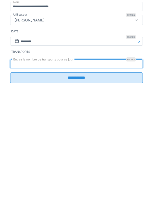
click at [14, 165] on input "**********" at bounding box center [76, 159] width 133 height 11
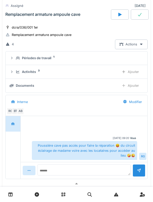
scroll to position [389, 0]
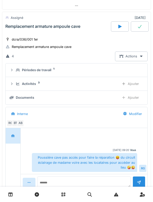
click at [12, 84] on icon at bounding box center [12, 83] width 4 height 3
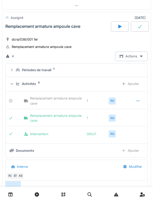
click at [15, 84] on div "Activités 3 Ajouter" at bounding box center [77, 83] width 134 height 9
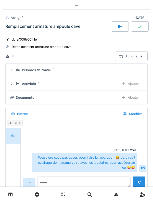
click at [13, 72] on div at bounding box center [12, 70] width 4 height 5
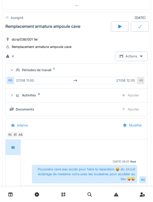
click at [14, 69] on div at bounding box center [11, 70] width 5 height 4
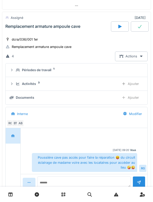
click at [14, 99] on div "Documents" at bounding box center [63, 97] width 106 height 5
click at [14, 85] on div "Activités 3 Ajouter" at bounding box center [77, 83] width 134 height 9
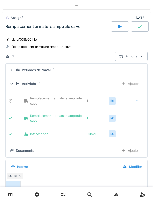
click at [13, 82] on icon at bounding box center [11, 84] width 3 height 4
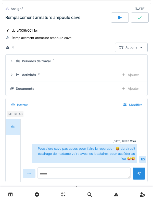
scroll to position [398, 0]
click at [17, 75] on icon at bounding box center [17, 74] width 3 height 3
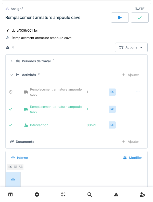
click at [13, 79] on div "Activités 3 Ajouter" at bounding box center [77, 74] width 134 height 9
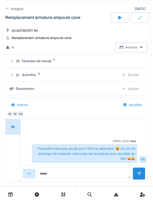
click at [6, 58] on details "Périodes de travail 1" at bounding box center [77, 62] width 142 height 14
click at [15, 65] on summary "Périodes de travail 1" at bounding box center [77, 61] width 138 height 9
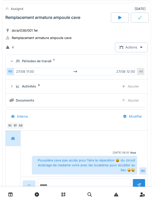
click at [11, 61] on icon at bounding box center [11, 61] width 3 height 4
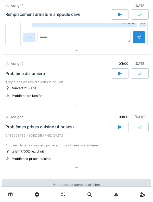
scroll to position [535, 0]
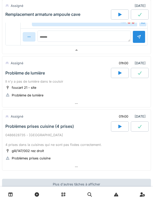
click at [17, 143] on div "0486628735 - [GEOGRAPHIC_DATA] 4 prises dans la cuisines qui ne sont pas fixées…" at bounding box center [76, 140] width 142 height 15
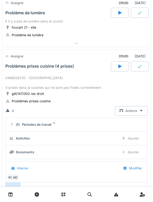
scroll to position [625, 0]
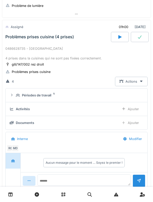
click at [15, 94] on div "Périodes de travail 1" at bounding box center [77, 95] width 134 height 5
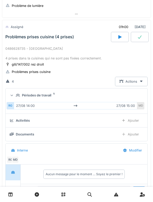
click at [14, 94] on div "Périodes de travail 1" at bounding box center [77, 95] width 134 height 5
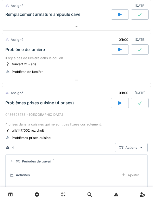
scroll to position [566, 0]
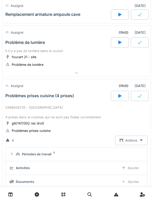
click at [16, 95] on div "Problèmes prises cuisine (4 prises)" at bounding box center [39, 95] width 69 height 5
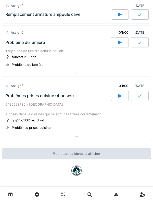
click at [8, 99] on div "Problèmes prises cuisine (4 prises)" at bounding box center [57, 96] width 107 height 10
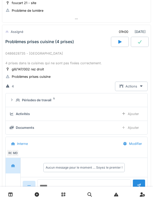
scroll to position [625, 0]
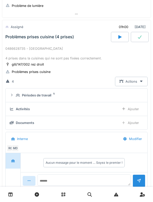
click at [15, 99] on summary "Périodes de travail 1" at bounding box center [77, 95] width 138 height 9
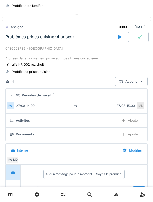
click at [14, 95] on icon at bounding box center [11, 95] width 3 height 4
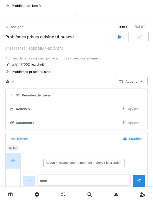
click at [15, 98] on div "Périodes de travail 1" at bounding box center [77, 95] width 134 height 5
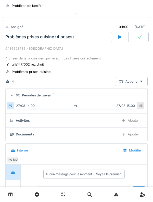
click at [16, 96] on icon at bounding box center [18, 95] width 4 height 3
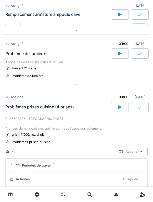
scroll to position [555, 0]
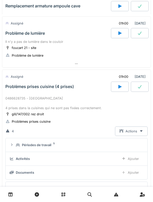
click at [13, 92] on div "Problèmes prises cuisine (4 prises)" at bounding box center [57, 87] width 107 height 10
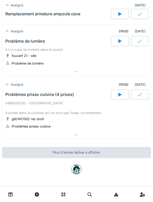
click at [4, 96] on div "Problèmes prises cuisine (4 prises)" at bounding box center [57, 95] width 107 height 10
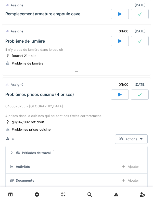
scroll to position [566, 0]
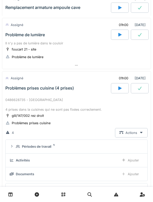
click at [13, 91] on div "Problèmes prises cuisine (4 prises)" at bounding box center [39, 88] width 69 height 5
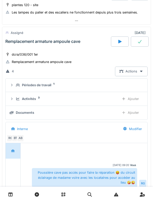
scroll to position [370, 0]
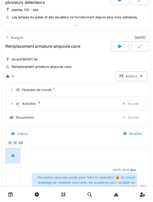
click at [17, 106] on div "Activités 3" at bounding box center [66, 103] width 100 height 5
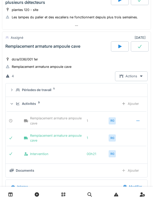
click at [15, 105] on div "Activités 3 Ajouter" at bounding box center [77, 103] width 134 height 9
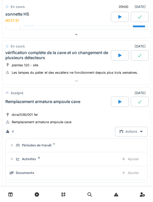
scroll to position [317, 0]
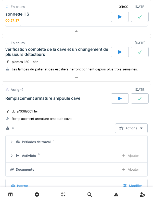
click at [118, 99] on icon at bounding box center [119, 99] width 3 height 4
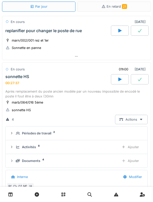
scroll to position [20, 0]
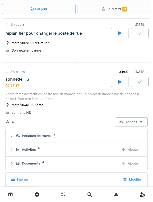
click at [15, 86] on div "00:27:37" at bounding box center [12, 86] width 14 height 4
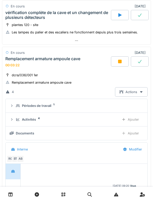
scroll to position [133, 0]
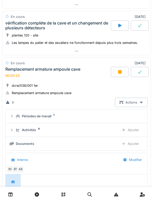
click at [18, 74] on div "00:03:23" at bounding box center [12, 76] width 14 height 4
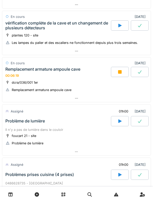
click at [17, 69] on div "Remplacement armature ampoule cave" at bounding box center [42, 69] width 75 height 5
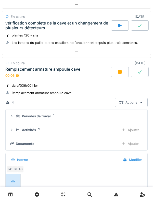
scroll to position [170, 0]
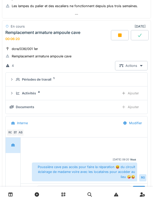
click at [17, 87] on details "Activités 4 Ajouter" at bounding box center [77, 94] width 142 height 14
click at [19, 95] on div "Activités 4" at bounding box center [66, 93] width 100 height 5
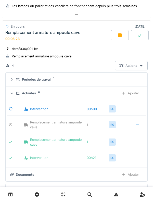
click at [23, 93] on div "Activités" at bounding box center [29, 93] width 14 height 5
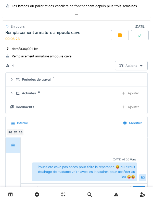
click at [23, 77] on div "Périodes de travail" at bounding box center [36, 79] width 29 height 5
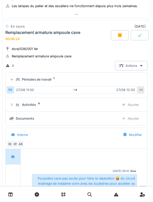
click at [20, 79] on div "Périodes de travail 1" at bounding box center [79, 79] width 126 height 5
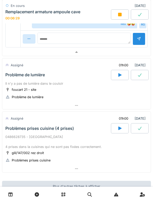
click at [14, 75] on div "Problème de lumière" at bounding box center [25, 74] width 40 height 5
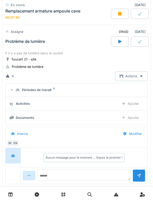
scroll to position [361, 0]
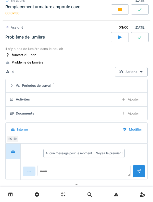
click at [16, 97] on div "Activités" at bounding box center [23, 99] width 14 height 5
click at [16, 92] on details "Périodes de travail 1" at bounding box center [77, 86] width 142 height 14
click at [18, 85] on icon at bounding box center [18, 85] width 4 height 3
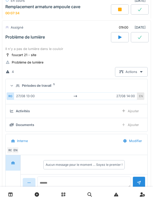
click at [16, 86] on icon at bounding box center [18, 85] width 4 height 3
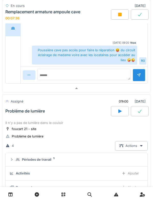
click at [17, 108] on div "Problème de lumière" at bounding box center [57, 111] width 107 height 10
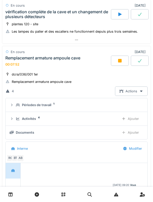
scroll to position [142, 0]
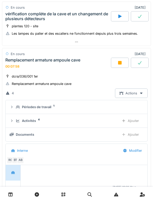
click at [14, 106] on div "Périodes de travail 1" at bounding box center [77, 107] width 134 height 5
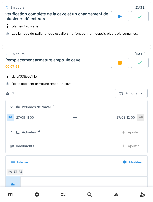
click at [12, 108] on icon at bounding box center [11, 107] width 3 height 4
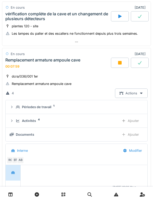
click at [17, 118] on div "Activités 4 Ajouter" at bounding box center [77, 120] width 134 height 9
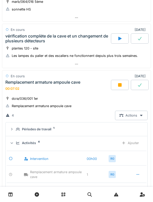
scroll to position [120, 0]
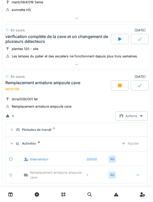
click at [17, 128] on icon at bounding box center [18, 129] width 4 height 3
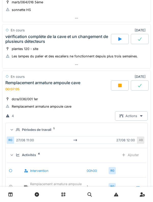
click at [17, 130] on icon at bounding box center [18, 129] width 4 height 3
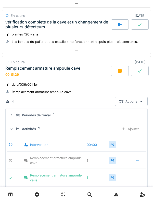
scroll to position [146, 0]
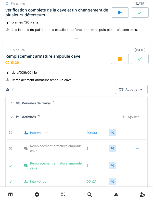
click at [70, 62] on div "Remplacement armature ampoule cave 00:15:29" at bounding box center [57, 59] width 107 height 11
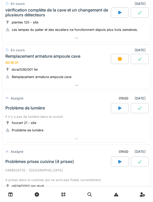
click at [62, 57] on div "Remplacement armature ampoule cave" at bounding box center [42, 56] width 75 height 5
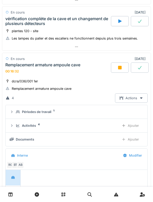
scroll to position [137, 0]
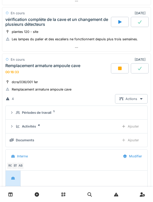
click at [32, 126] on div "Activités" at bounding box center [29, 126] width 14 height 5
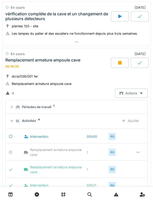
scroll to position [135, 0]
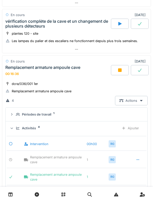
click at [31, 130] on div "Activités" at bounding box center [29, 128] width 14 height 5
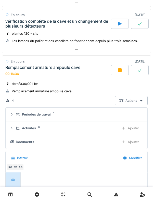
click at [43, 116] on div "Périodes de travail" at bounding box center [36, 114] width 29 height 5
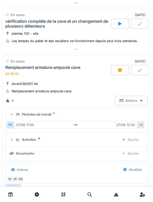
click at [46, 114] on div "Périodes de travail" at bounding box center [36, 114] width 29 height 5
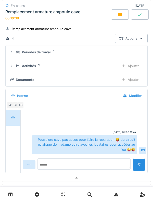
scroll to position [197, 0]
click at [17, 105] on div "AB" at bounding box center [20, 105] width 7 height 7
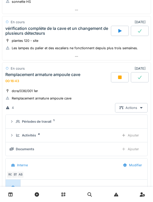
scroll to position [127, 0]
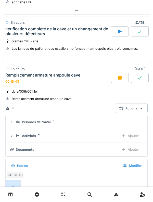
click at [47, 77] on div "Remplacement armature ampoule cave" at bounding box center [42, 75] width 75 height 5
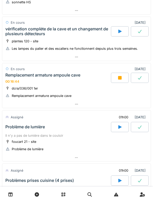
click at [49, 75] on div "Remplacement armature ampoule cave" at bounding box center [42, 75] width 75 height 5
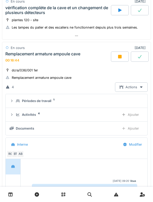
scroll to position [170, 0]
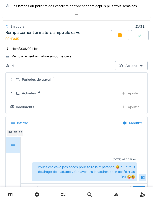
click at [38, 78] on div "Périodes de travail" at bounding box center [36, 79] width 29 height 5
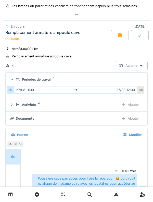
click at [21, 81] on div "Périodes de travail 1" at bounding box center [79, 79] width 126 height 5
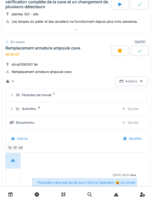
scroll to position [131, 0]
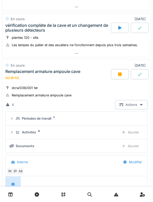
click at [46, 72] on div "Remplacement armature ampoule cave" at bounding box center [42, 71] width 75 height 5
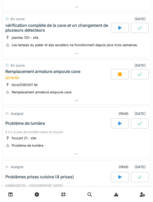
click at [56, 71] on div "Remplacement armature ampoule cave" at bounding box center [42, 71] width 75 height 5
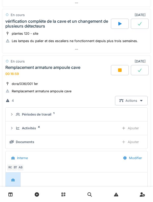
scroll to position [170, 0]
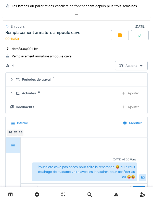
click at [36, 94] on div "Activités 4" at bounding box center [66, 93] width 100 height 5
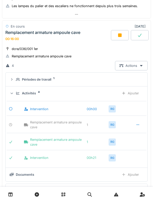
click at [35, 96] on div "Activités 4 Ajouter" at bounding box center [77, 93] width 134 height 9
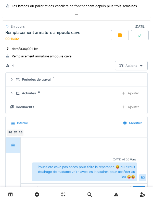
click at [16, 132] on div "BT" at bounding box center [15, 132] width 7 height 7
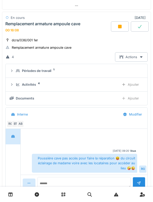
scroll to position [178, 0]
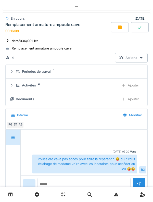
click at [30, 85] on div "Activités" at bounding box center [29, 85] width 14 height 5
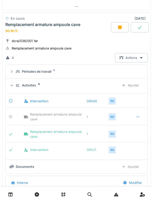
click at [35, 90] on div "Activités 4 Ajouter" at bounding box center [77, 85] width 134 height 9
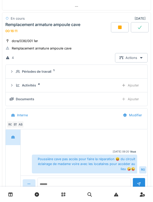
click at [48, 69] on div "Périodes de travail" at bounding box center [36, 71] width 29 height 5
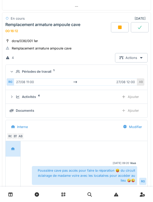
click at [46, 69] on summary "Périodes de travail 1" at bounding box center [77, 71] width 138 height 9
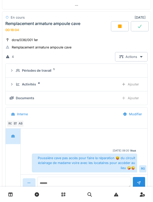
scroll to position [175, 0]
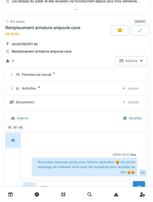
click at [118, 32] on icon at bounding box center [119, 30] width 5 height 4
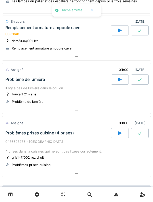
click at [17, 78] on div "Problème de lumière" at bounding box center [25, 79] width 40 height 5
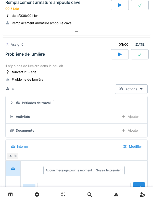
scroll to position [217, 0]
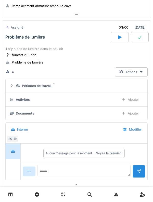
click at [17, 85] on icon at bounding box center [18, 85] width 4 height 3
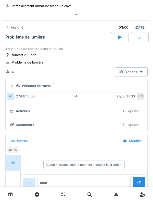
click at [17, 89] on summary "Périodes de travail 1" at bounding box center [77, 85] width 138 height 9
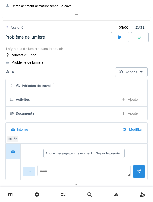
click at [16, 88] on div "Périodes de travail 1" at bounding box center [79, 85] width 126 height 5
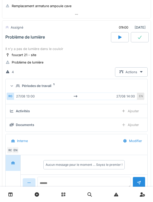
click at [16, 82] on summary "Périodes de travail 1" at bounding box center [77, 85] width 138 height 9
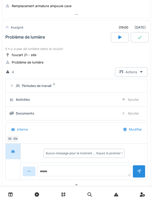
click at [15, 86] on div "Périodes de travail 1" at bounding box center [77, 85] width 134 height 5
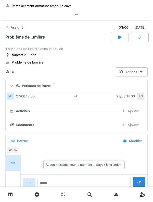
click at [14, 85] on icon at bounding box center [11, 86] width 3 height 4
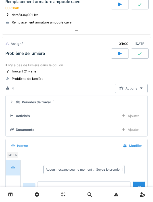
scroll to position [196, 0]
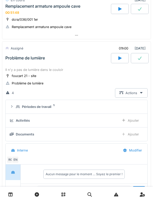
click at [13, 59] on div "Problème de lumière" at bounding box center [25, 58] width 40 height 5
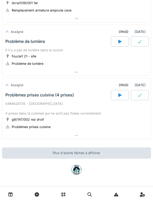
scroll to position [213, 0]
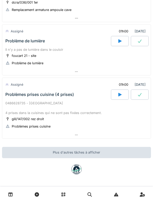
click at [19, 96] on div "Problèmes prises cuisine (4 prises)" at bounding box center [39, 94] width 69 height 5
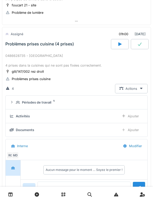
scroll to position [271, 0]
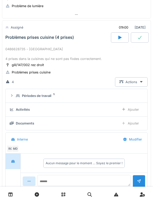
click at [16, 93] on div "Périodes de travail 1" at bounding box center [79, 95] width 126 height 5
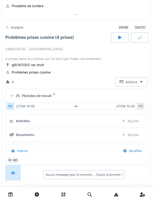
click at [16, 91] on summary "Périodes de travail 1" at bounding box center [77, 95] width 138 height 9
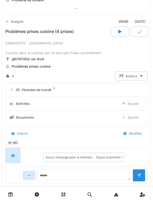
scroll to position [267, 0]
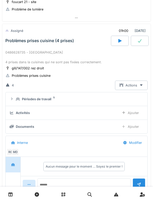
click at [17, 100] on icon at bounding box center [18, 98] width 4 height 3
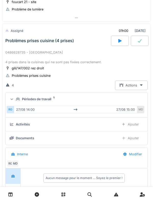
click at [143, 106] on div "MD" at bounding box center [140, 109] width 7 height 7
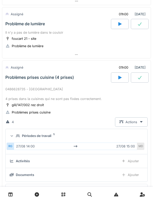
click at [15, 87] on div "0486628735 - [GEOGRAPHIC_DATA] 4 prises dans la cuisines qui ne sont pas fixées…" at bounding box center [76, 94] width 142 height 15
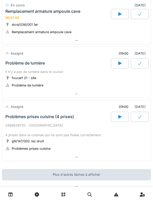
click at [15, 67] on div "Problème de lumière" at bounding box center [57, 63] width 107 height 10
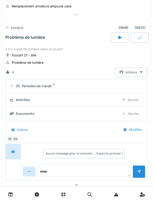
scroll to position [217, 0]
click at [12, 85] on icon at bounding box center [12, 85] width 4 height 3
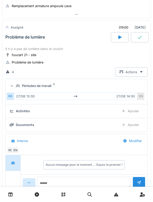
click at [13, 87] on icon at bounding box center [11, 86] width 3 height 4
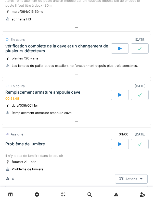
scroll to position [109, 0]
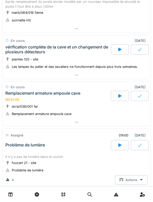
click at [17, 84] on div "En cours" at bounding box center [15, 86] width 20 height 7
click at [23, 90] on div "En cours" at bounding box center [15, 86] width 20 height 7
click at [23, 94] on div "Remplacement armature ampoule cave" at bounding box center [42, 93] width 75 height 5
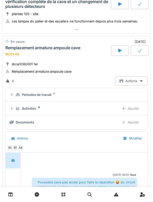
scroll to position [170, 0]
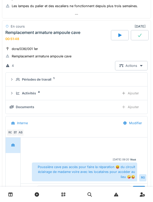
click at [15, 82] on div "Périodes de travail 1" at bounding box center [77, 79] width 134 height 5
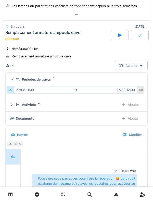
click at [14, 79] on div "Périodes de travail 1" at bounding box center [77, 79] width 134 height 5
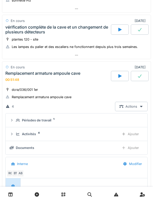
scroll to position [128, 0]
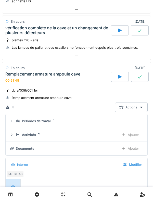
click at [11, 71] on div "En cours" at bounding box center [15, 67] width 20 height 7
click at [28, 72] on div "Remplacement armature ampoule cave" at bounding box center [42, 74] width 75 height 5
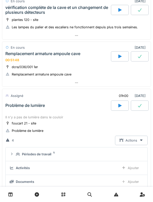
scroll to position [143, 0]
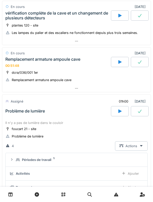
click at [15, 108] on div "Problème de lumière" at bounding box center [57, 111] width 107 height 10
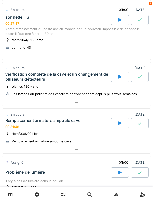
scroll to position [80, 0]
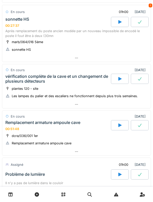
click at [6, 125] on div "Remplacement armature ampoule cave" at bounding box center [42, 122] width 75 height 5
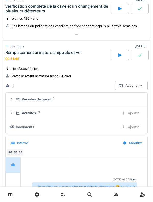
scroll to position [147, 0]
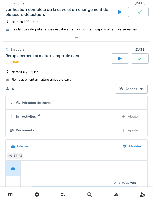
click at [14, 60] on div "00:51:48" at bounding box center [12, 62] width 14 height 4
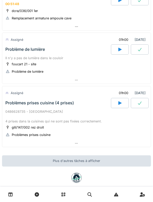
scroll to position [206, 0]
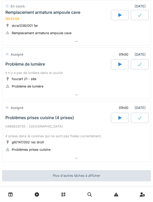
click at [15, 65] on div "Problème de lumière" at bounding box center [25, 64] width 40 height 5
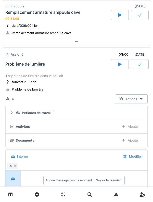
scroll to position [217, 0]
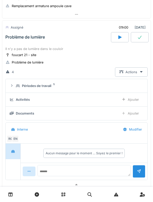
click at [15, 87] on div "Périodes de travail 1" at bounding box center [77, 85] width 134 height 5
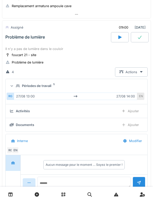
click at [17, 84] on div "Périodes de travail 1" at bounding box center [79, 85] width 126 height 5
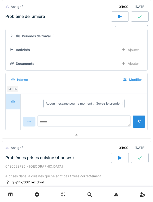
scroll to position [272, 0]
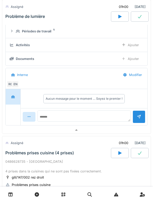
click at [15, 32] on div "Périodes de travail 1" at bounding box center [77, 31] width 134 height 5
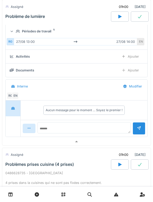
click at [15, 31] on div "Périodes de travail 1" at bounding box center [77, 31] width 134 height 5
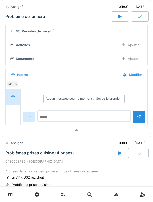
scroll to position [284, 0]
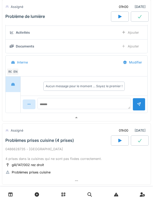
click at [15, 32] on div "Activités" at bounding box center [63, 32] width 106 height 5
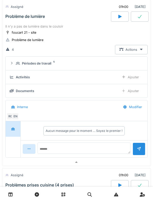
scroll to position [330, 0]
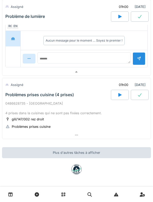
click at [15, 97] on div "Problèmes prises cuisine (4 prises)" at bounding box center [57, 95] width 107 height 10
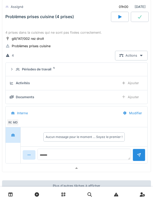
scroll to position [414, 0]
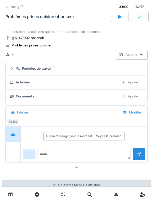
click at [18, 70] on icon at bounding box center [18, 68] width 4 height 3
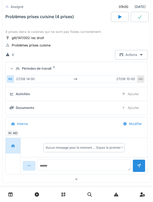
click at [15, 66] on summary "Périodes de travail 1" at bounding box center [77, 68] width 138 height 9
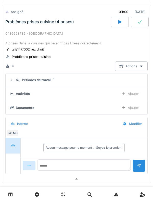
scroll to position [402, 0]
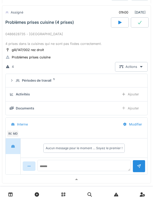
click at [12, 82] on icon at bounding box center [12, 80] width 4 height 3
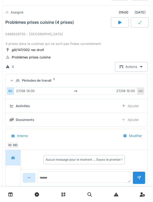
click at [16, 79] on div "Périodes de travail 1" at bounding box center [79, 80] width 126 height 5
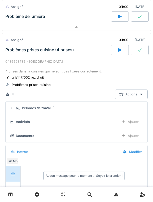
scroll to position [375, 0]
click at [16, 66] on div "0486628735 - [GEOGRAPHIC_DATA] 4 prises dans la cuisines qui ne sont pas fixées…" at bounding box center [76, 66] width 142 height 15
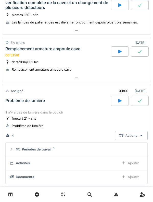
scroll to position [153, 0]
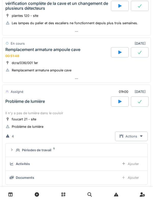
click at [12, 103] on div "Problème de lumière" at bounding box center [25, 101] width 40 height 5
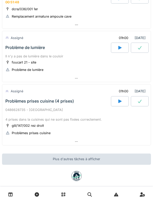
scroll to position [213, 0]
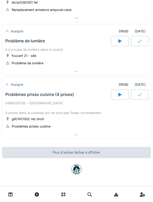
click at [18, 98] on div "Problèmes prises cuisine (4 prises)" at bounding box center [57, 95] width 107 height 10
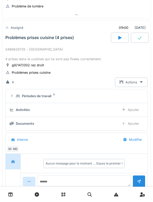
scroll to position [271, 0]
click at [16, 94] on div "Périodes de travail 1" at bounding box center [79, 95] width 126 height 5
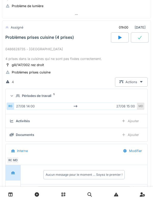
click at [17, 96] on icon at bounding box center [18, 95] width 4 height 3
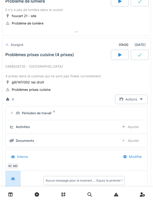
scroll to position [246, 0]
